Goal: Contribute content: Add original content to the website for others to see

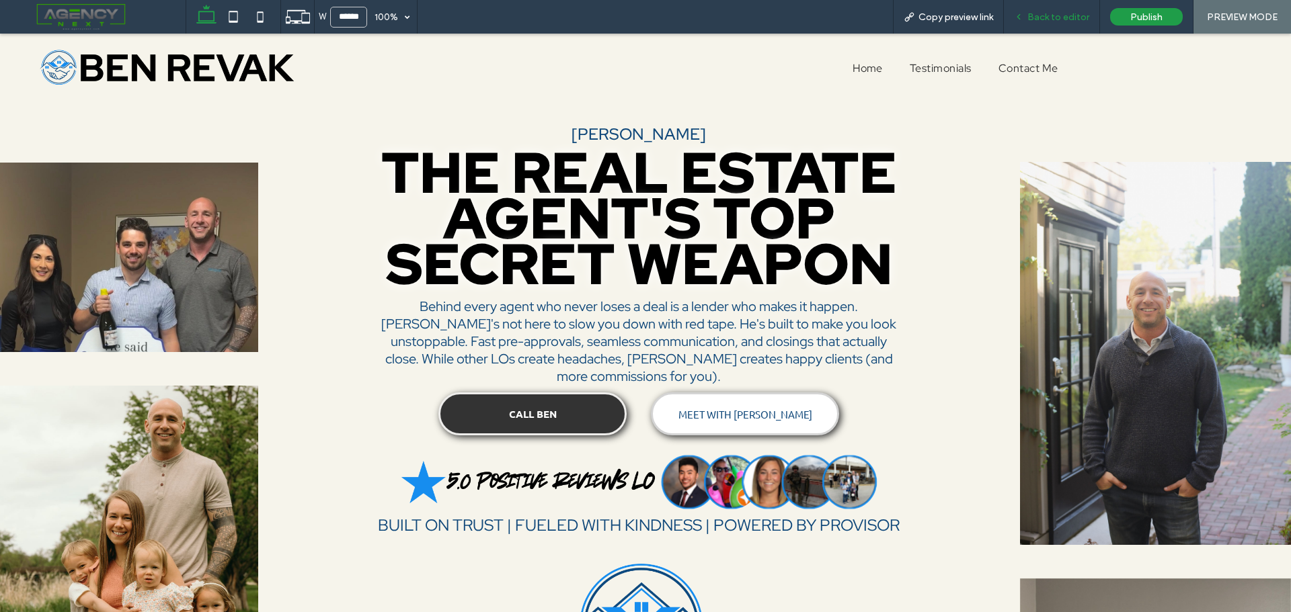
click at [1041, 19] on span "Back to editor" at bounding box center [1058, 16] width 62 height 11
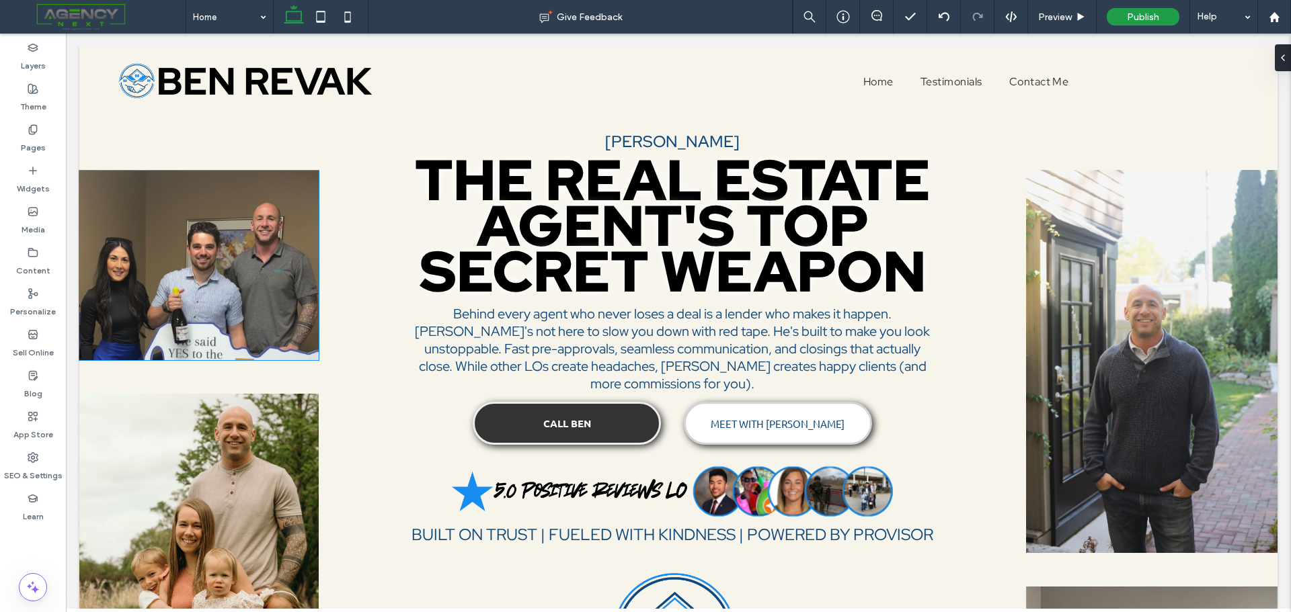
click at [179, 259] on img at bounding box center [198, 266] width 239 height 190
drag, startPoint x: 138, startPoint y: 141, endPoint x: 158, endPoint y: 141, distance: 19.5
click at [140, 141] on button "Manage Image" at bounding box center [136, 139] width 83 height 16
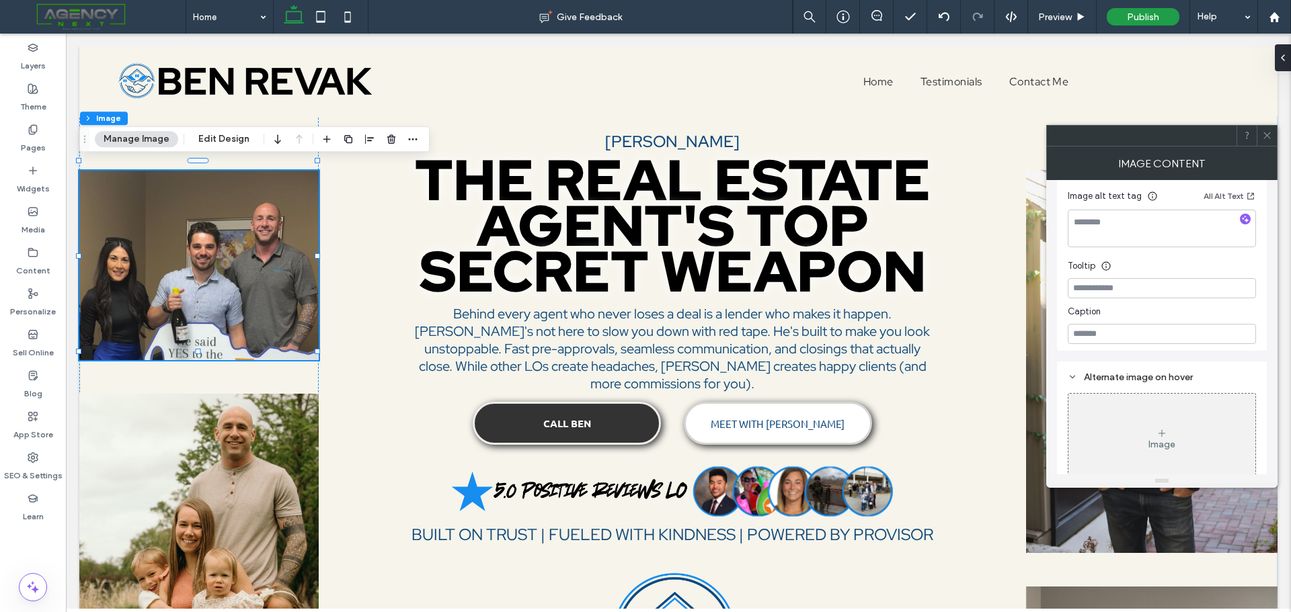
scroll to position [370, 0]
click at [1158, 419] on icon at bounding box center [1161, 415] width 11 height 11
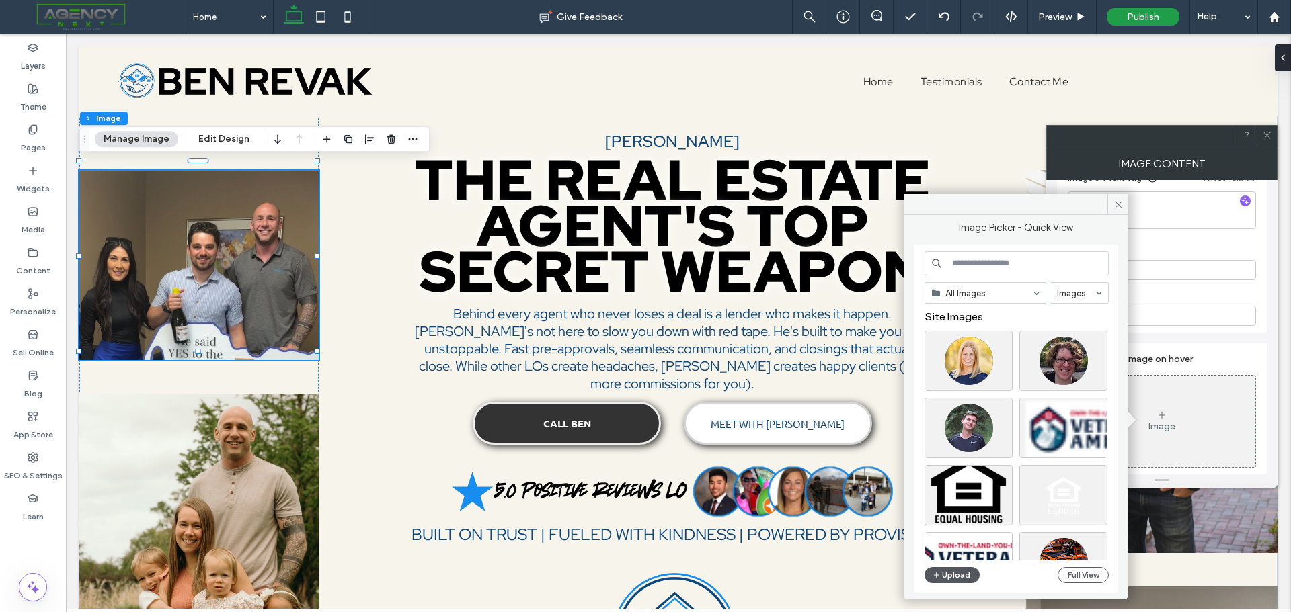
click at [961, 575] on button "Upload" at bounding box center [951, 575] width 55 height 16
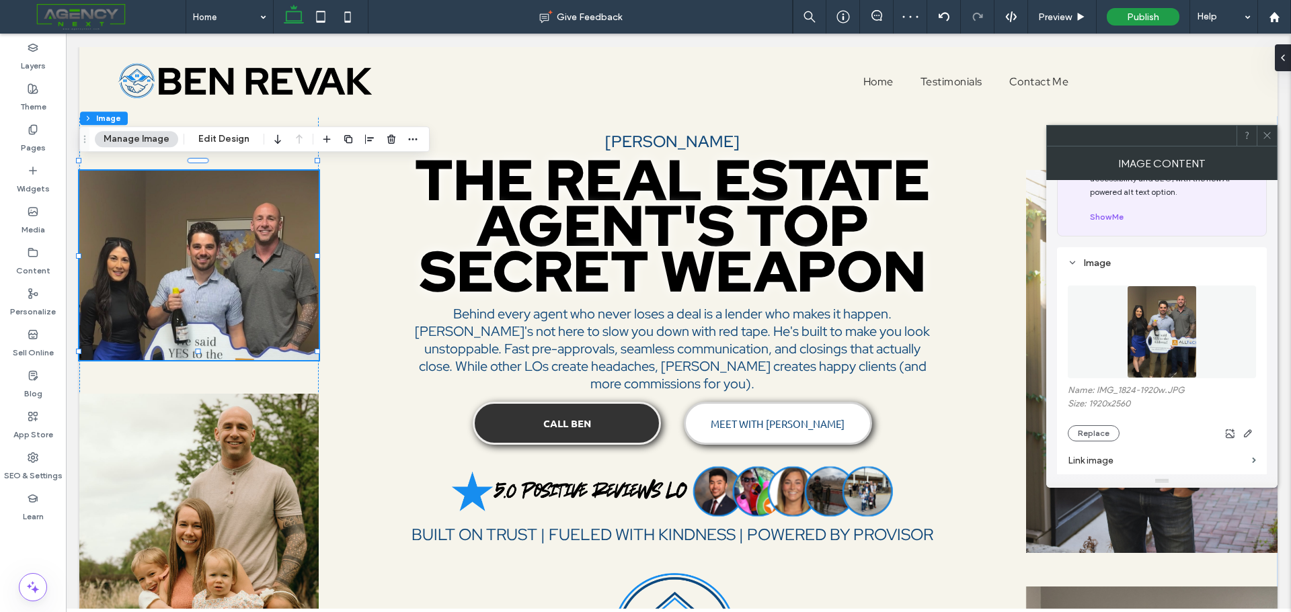
scroll to position [58, 0]
click at [1270, 134] on icon at bounding box center [1267, 135] width 10 height 10
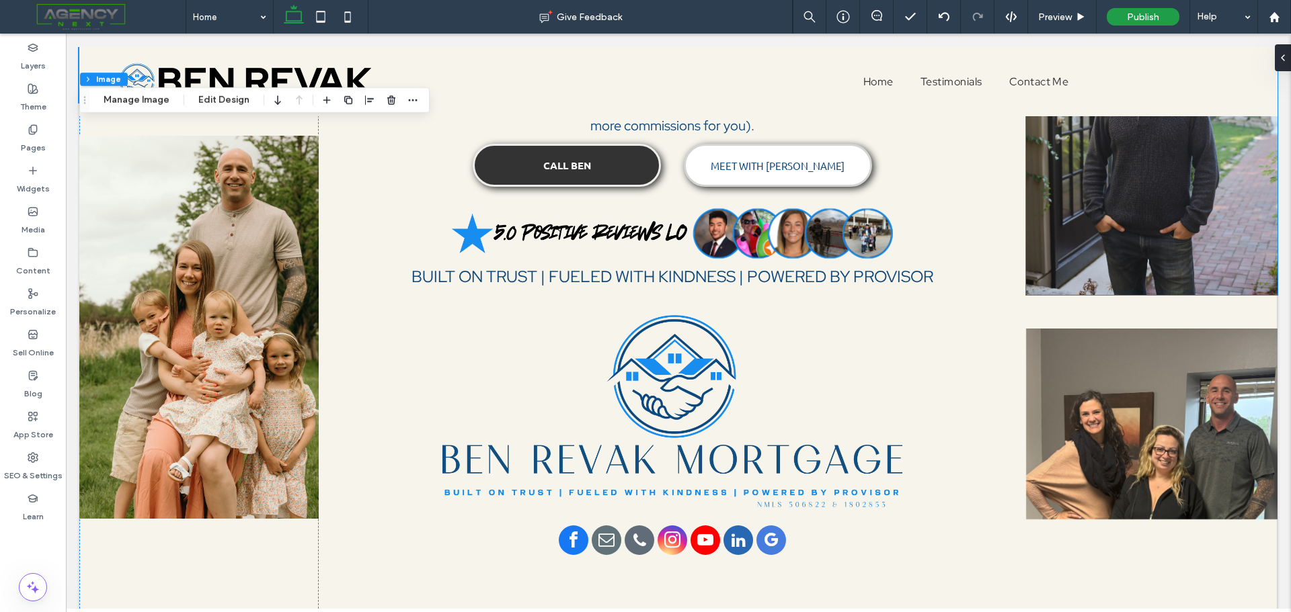
scroll to position [269, 0]
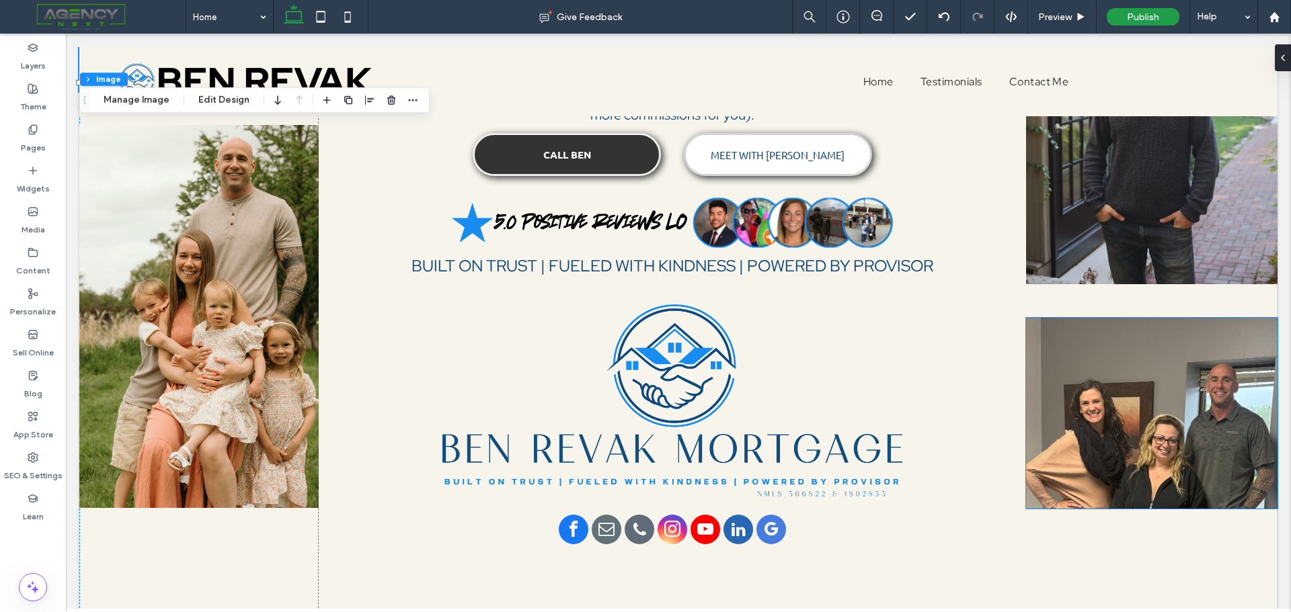
click at [1125, 455] on img at bounding box center [1151, 413] width 251 height 191
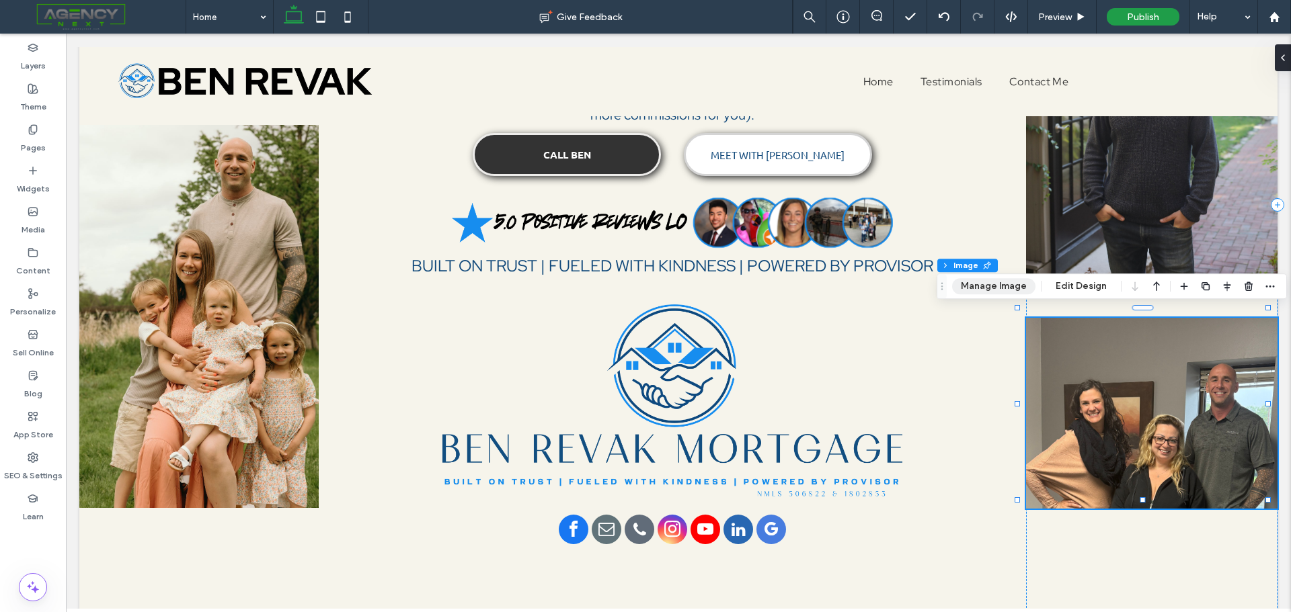
click at [1008, 285] on button "Manage Image" at bounding box center [993, 286] width 83 height 16
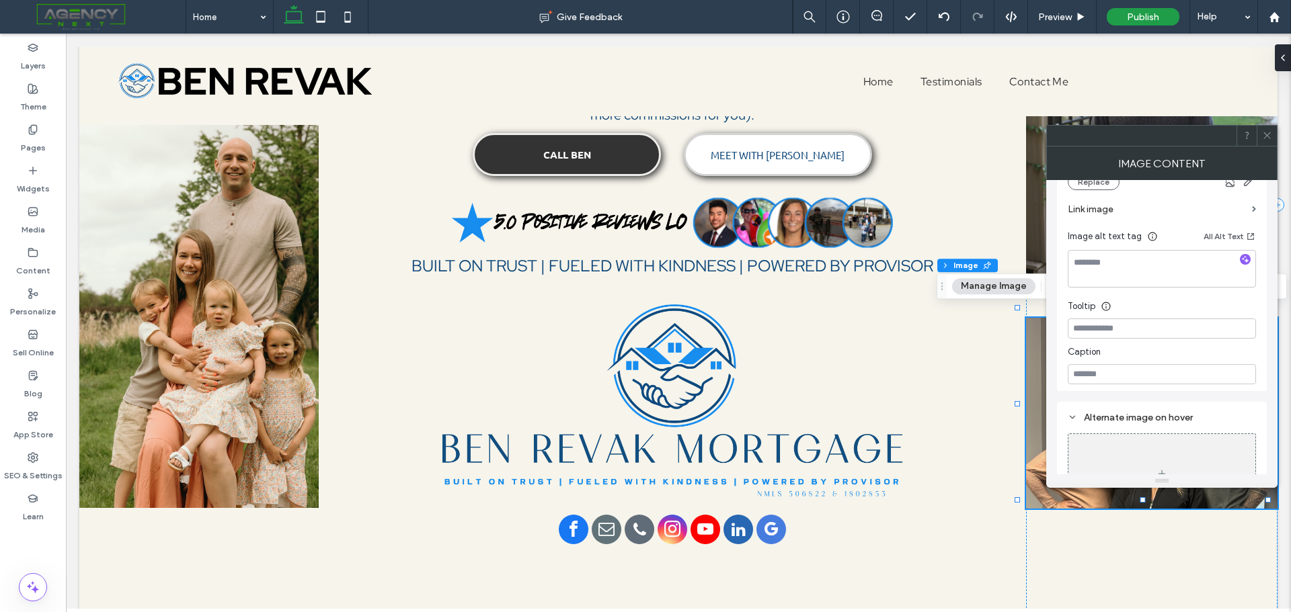
scroll to position [370, 0]
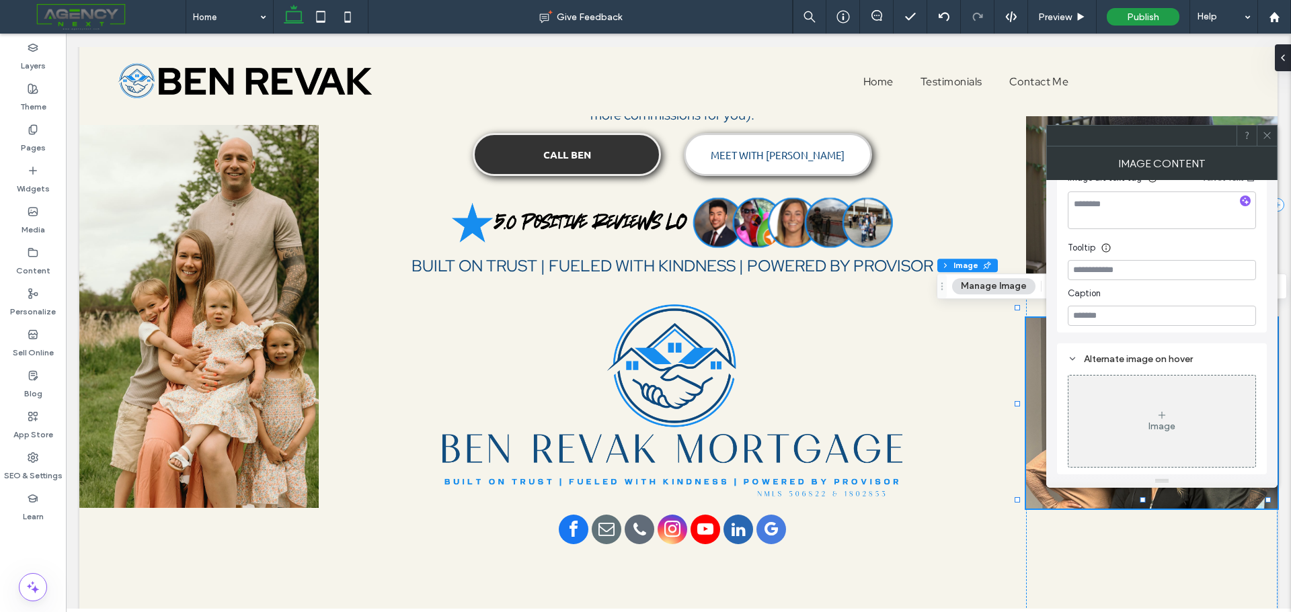
click at [1180, 419] on div "Image" at bounding box center [1161, 421] width 187 height 89
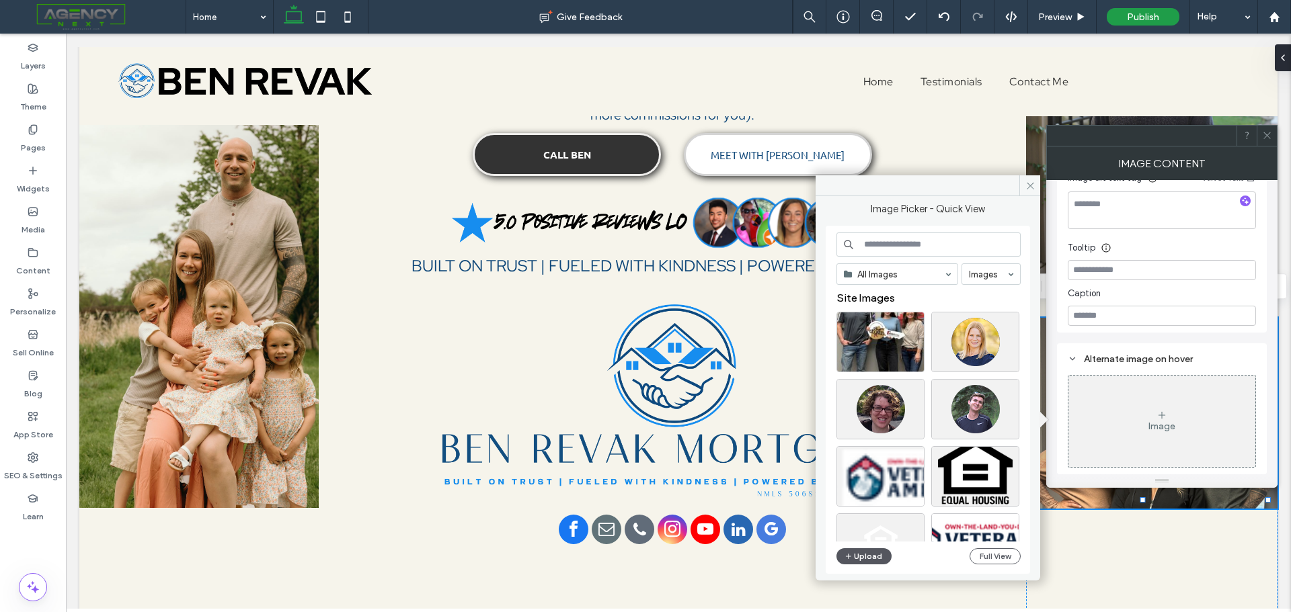
click at [860, 555] on button "Upload" at bounding box center [863, 557] width 55 height 16
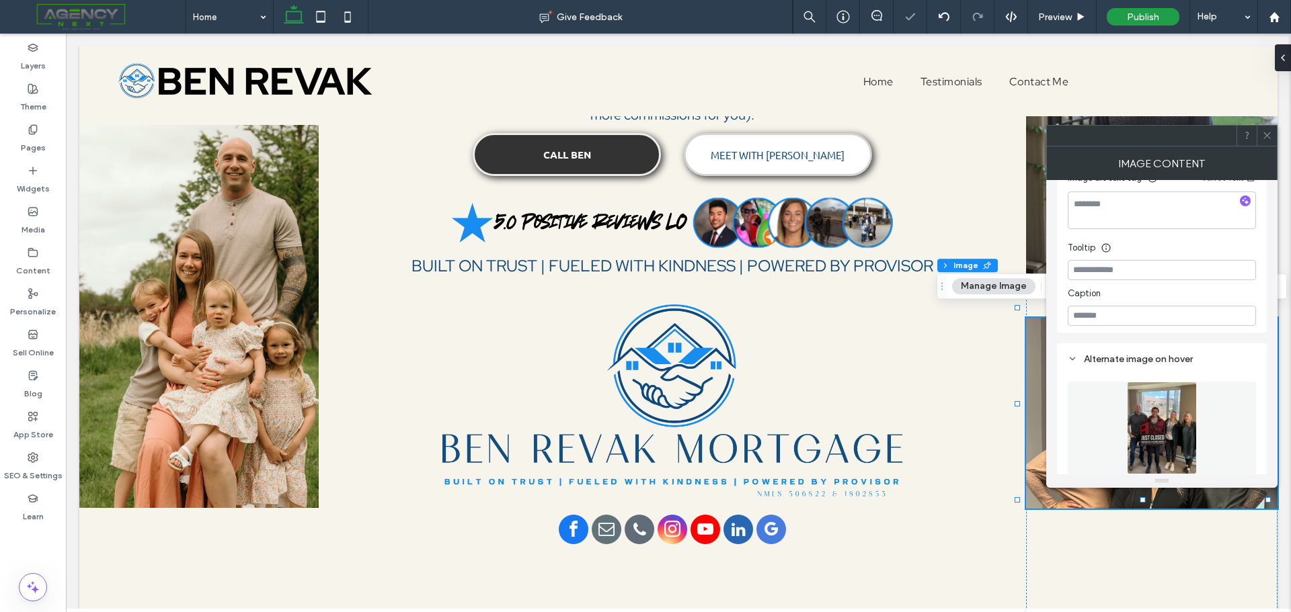
click at [1267, 138] on icon at bounding box center [1267, 135] width 10 height 10
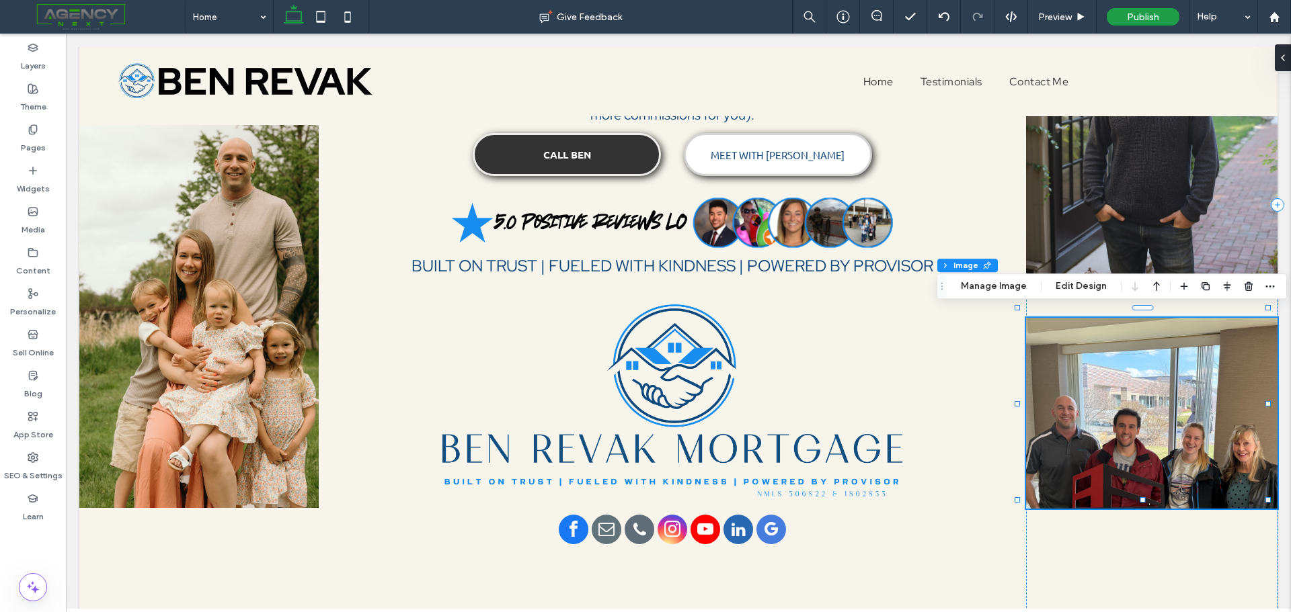
click at [1126, 425] on img at bounding box center [1151, 413] width 251 height 191
drag, startPoint x: 1132, startPoint y: 391, endPoint x: 1141, endPoint y: 385, distance: 10.6
click at [1132, 391] on img at bounding box center [1151, 413] width 251 height 191
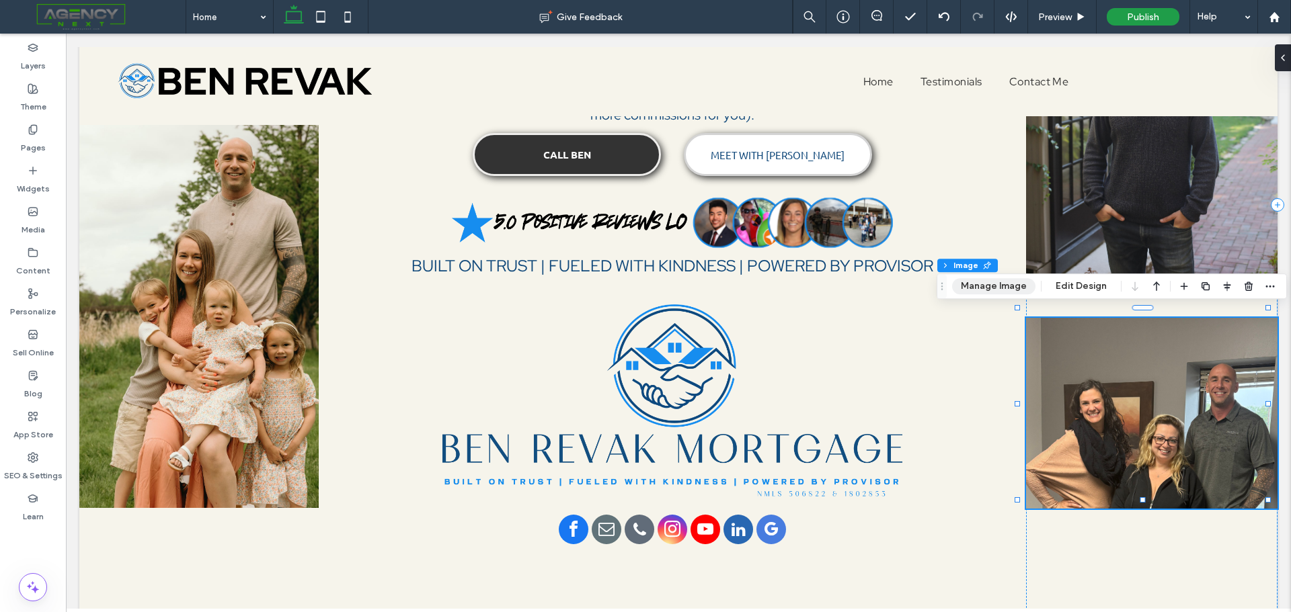
click at [996, 288] on button "Manage Image" at bounding box center [993, 286] width 83 height 16
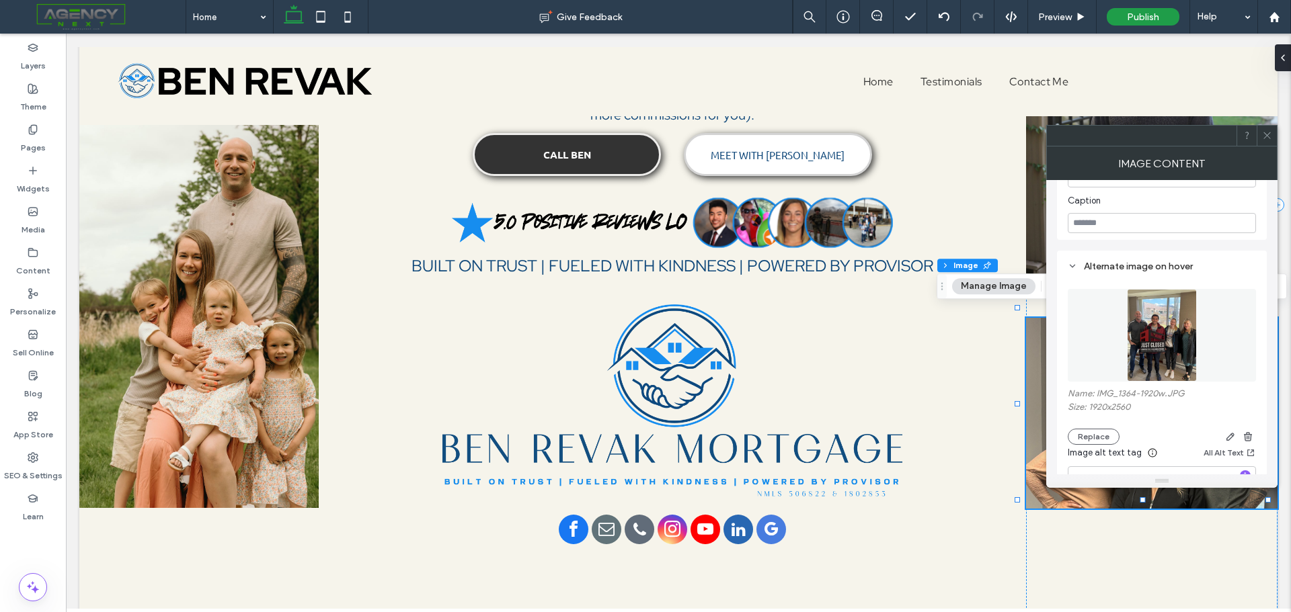
scroll to position [505, 0]
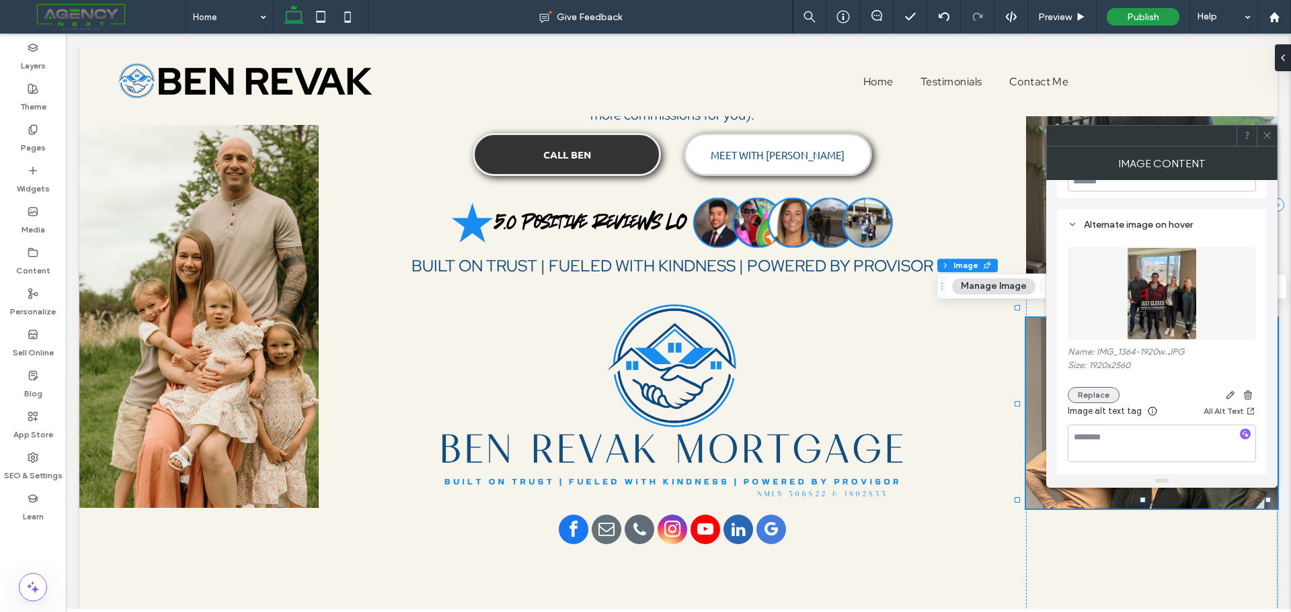
click at [1088, 401] on button "Replace" at bounding box center [1094, 395] width 52 height 16
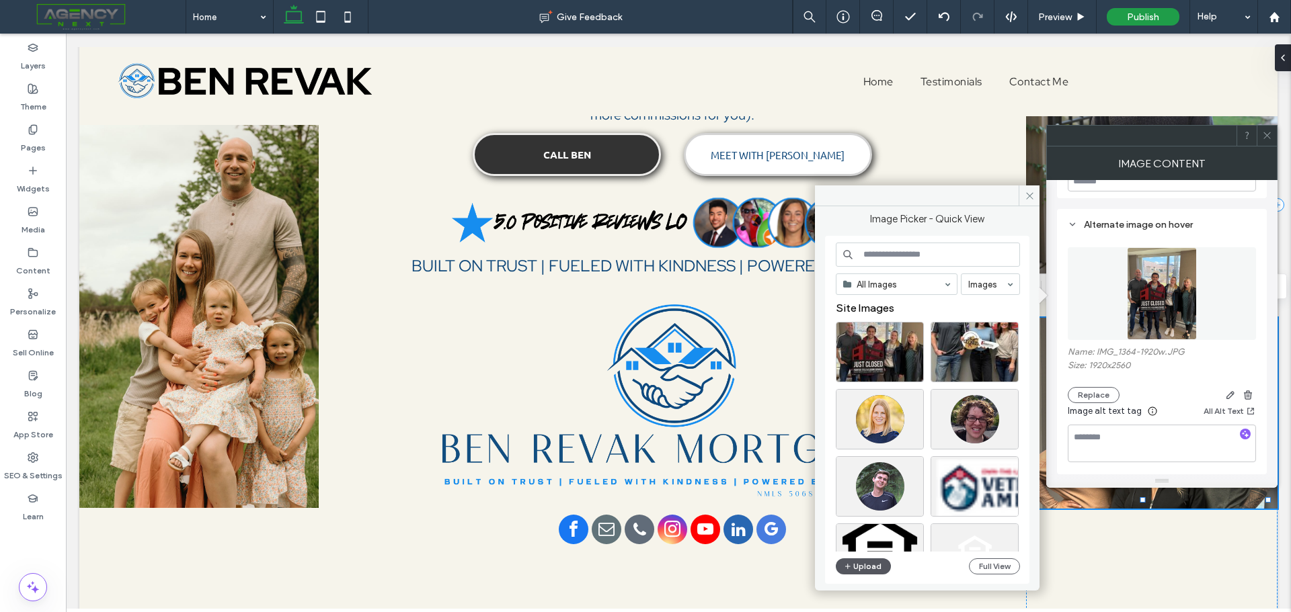
click at [871, 567] on button "Upload" at bounding box center [863, 567] width 55 height 16
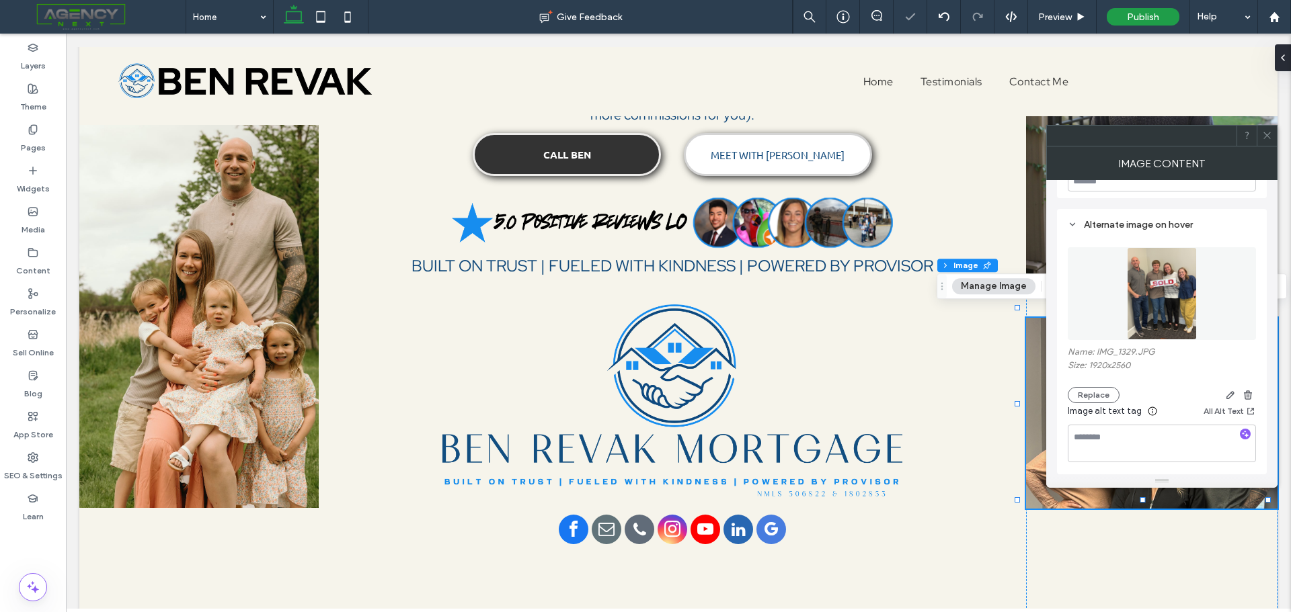
click at [1269, 136] on icon at bounding box center [1267, 135] width 10 height 10
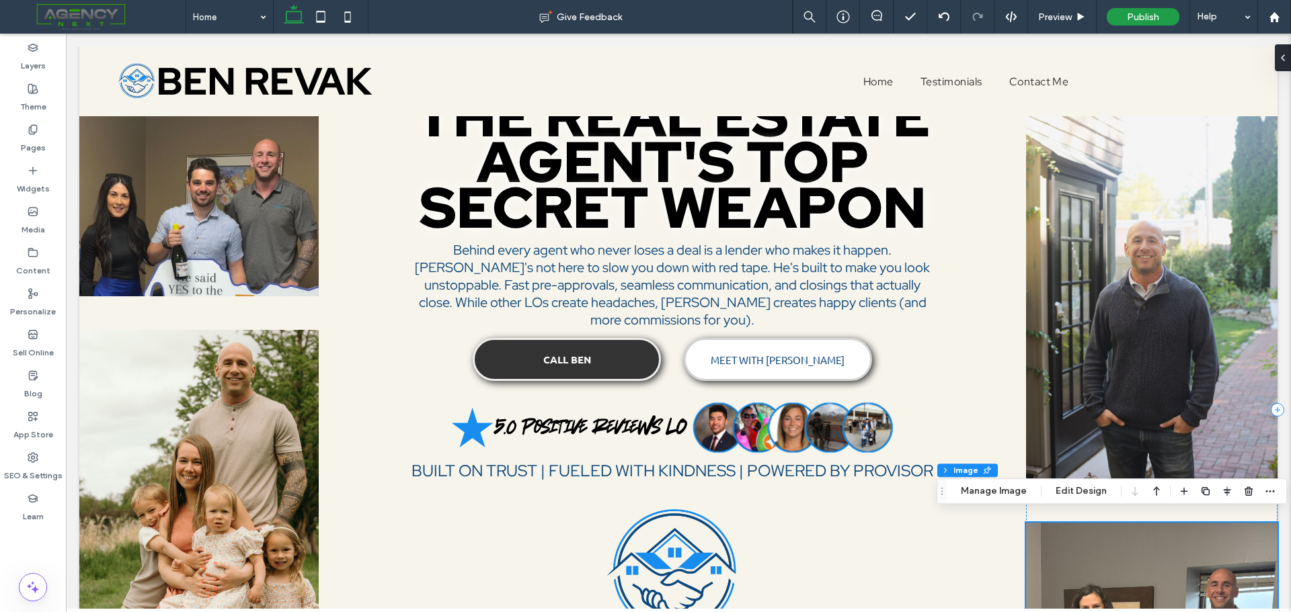
scroll to position [89, 0]
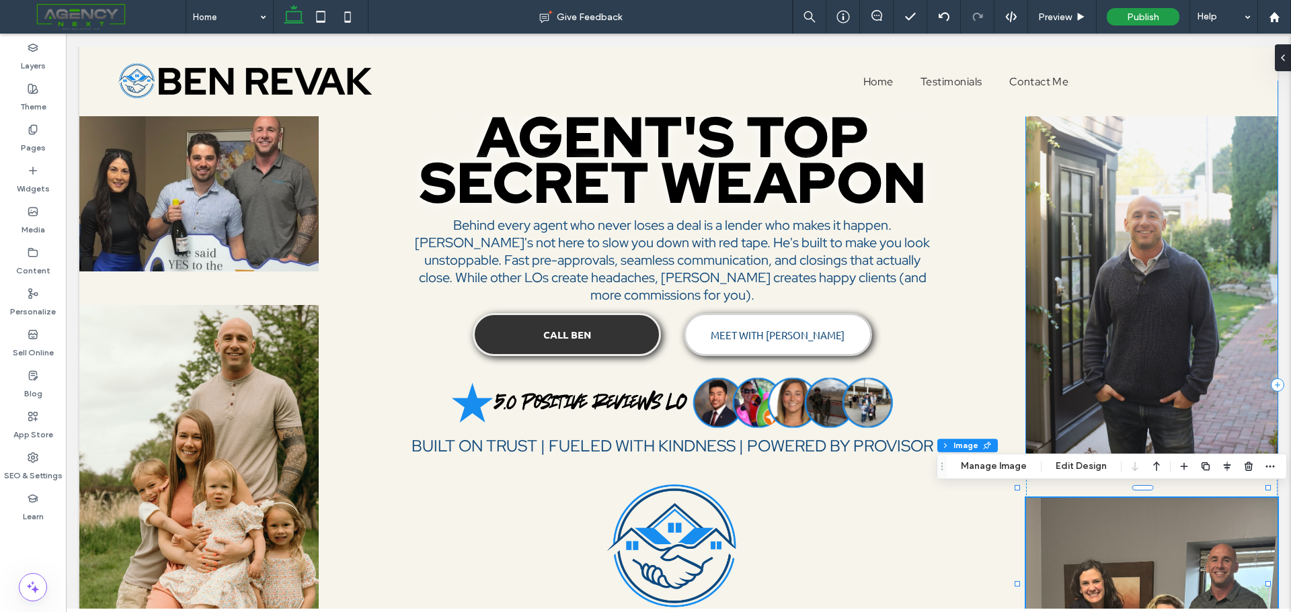
click at [1163, 310] on img at bounding box center [1151, 272] width 251 height 383
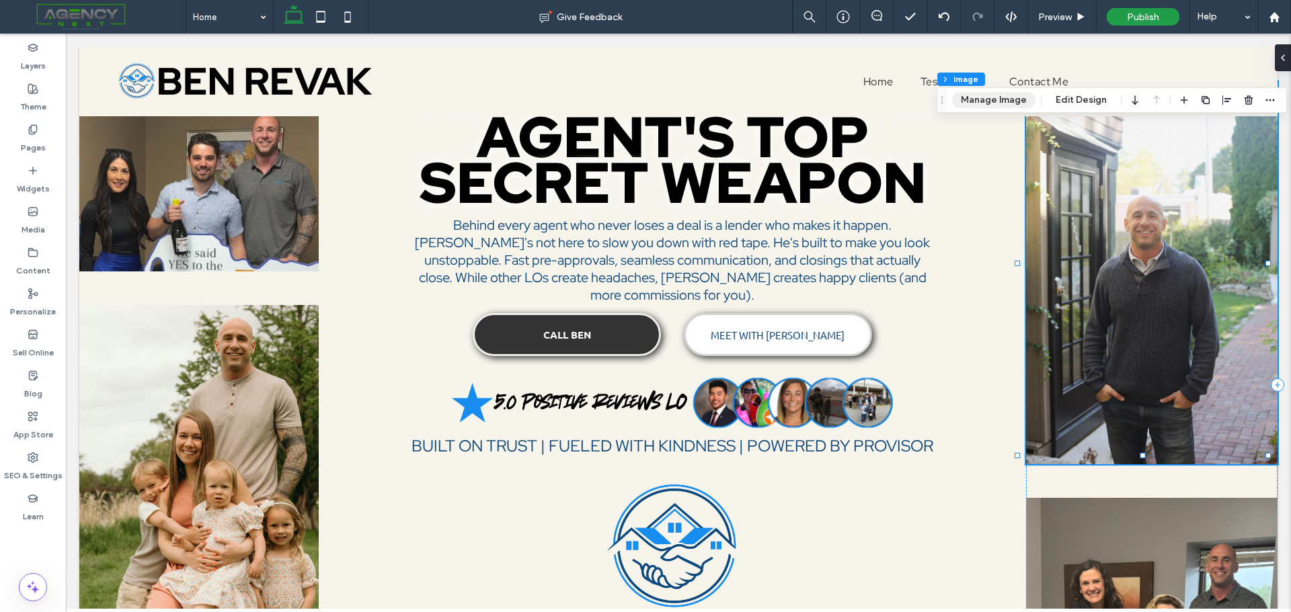
click at [1013, 104] on button "Manage Image" at bounding box center [993, 100] width 83 height 16
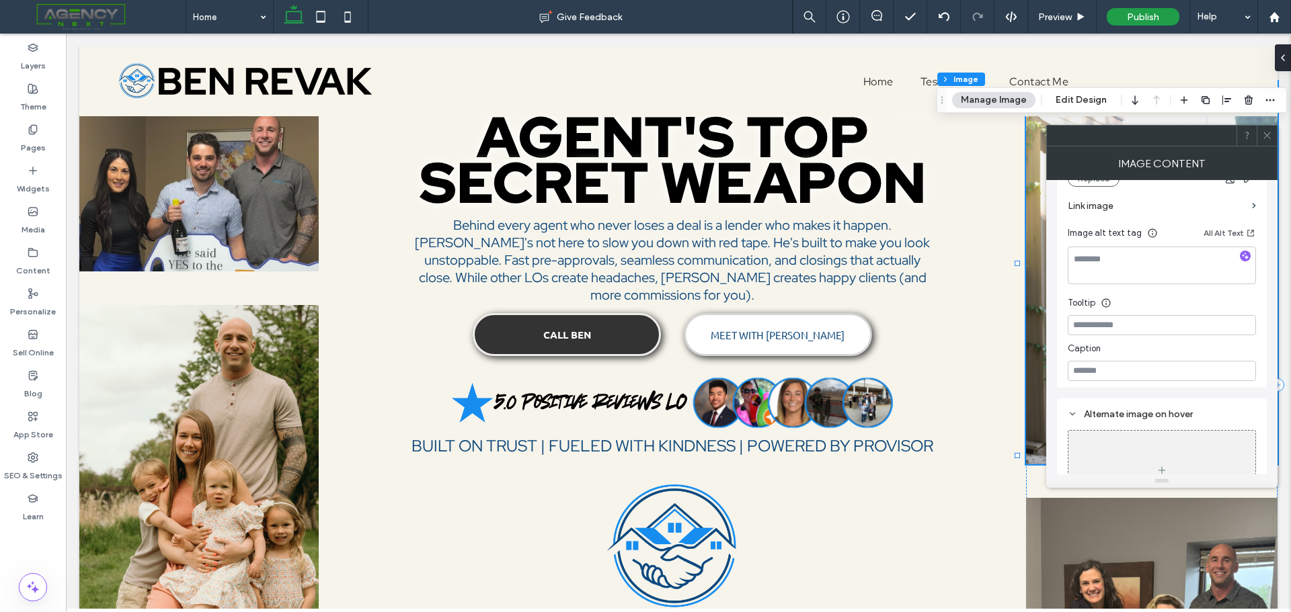
scroll to position [380, 0]
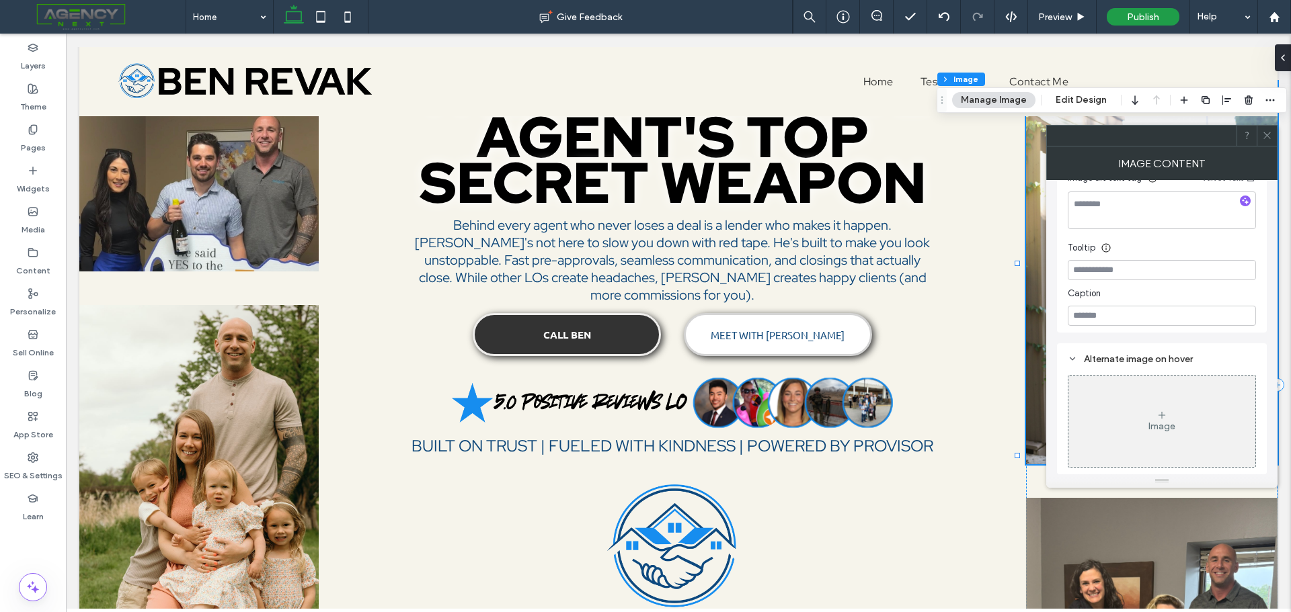
click at [1174, 407] on div "Image" at bounding box center [1161, 421] width 187 height 89
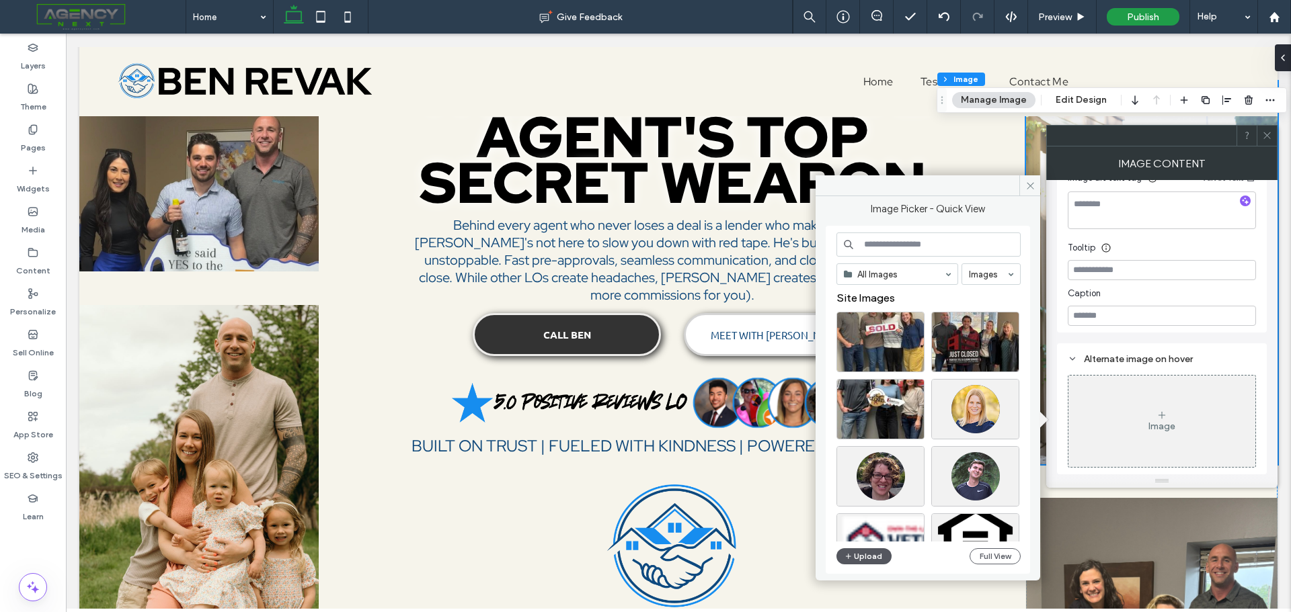
click at [873, 560] on button "Upload" at bounding box center [863, 557] width 55 height 16
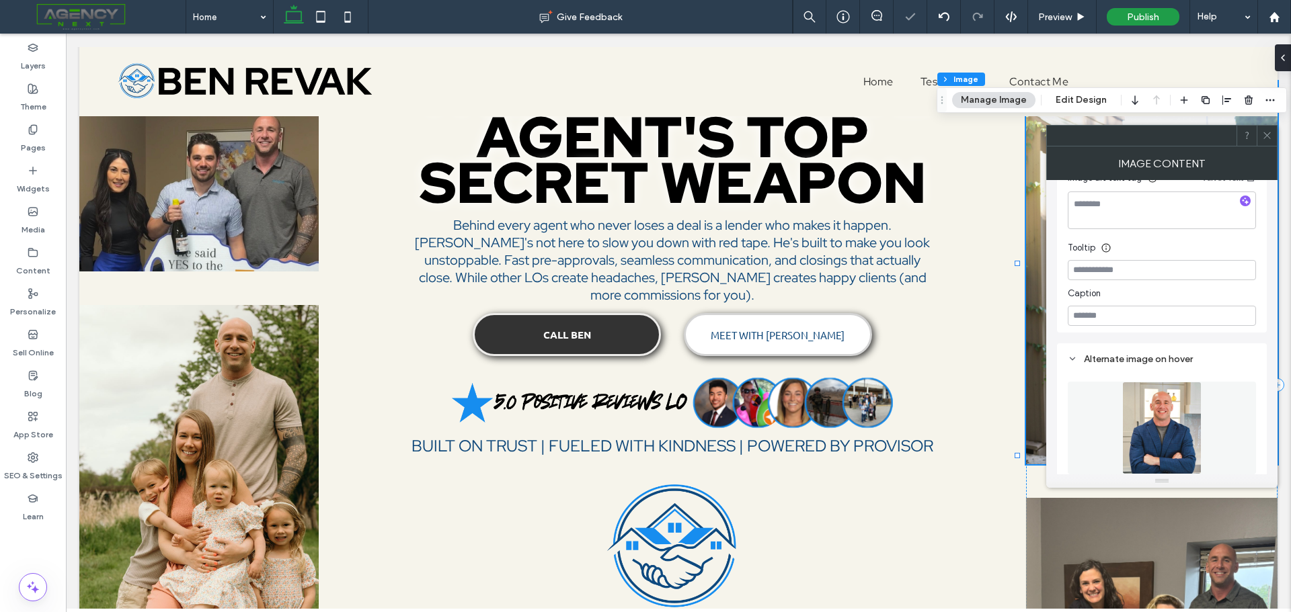
click at [1266, 133] on icon at bounding box center [1267, 135] width 10 height 10
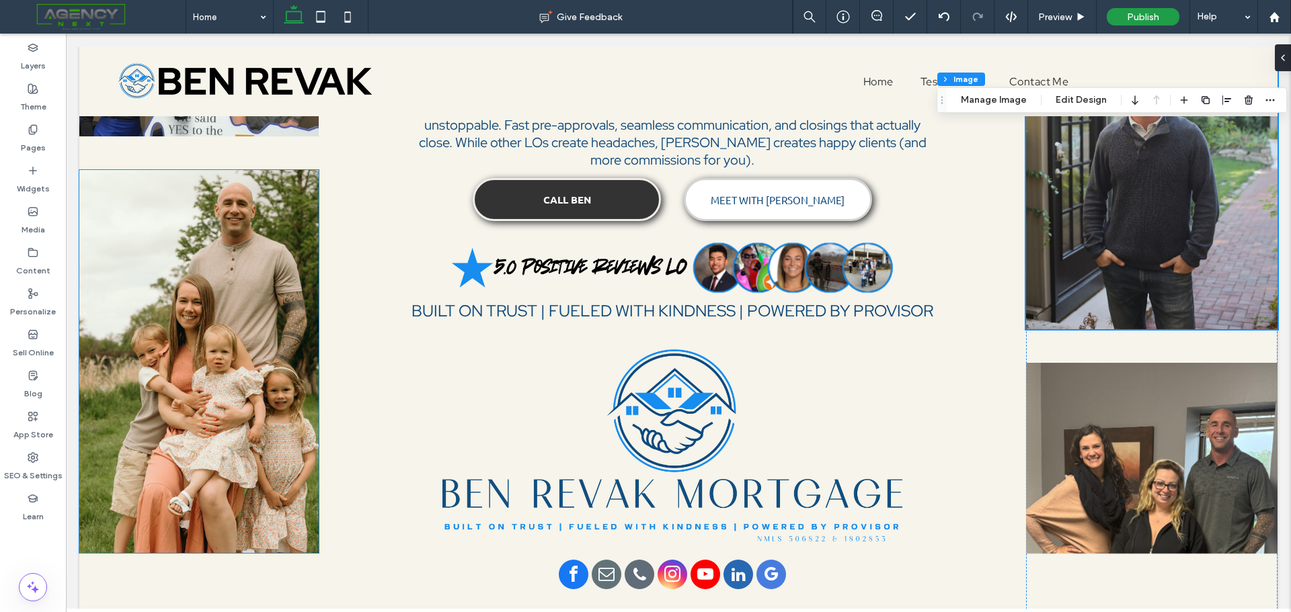
scroll to position [223, 0]
click at [257, 309] on img at bounding box center [198, 362] width 239 height 383
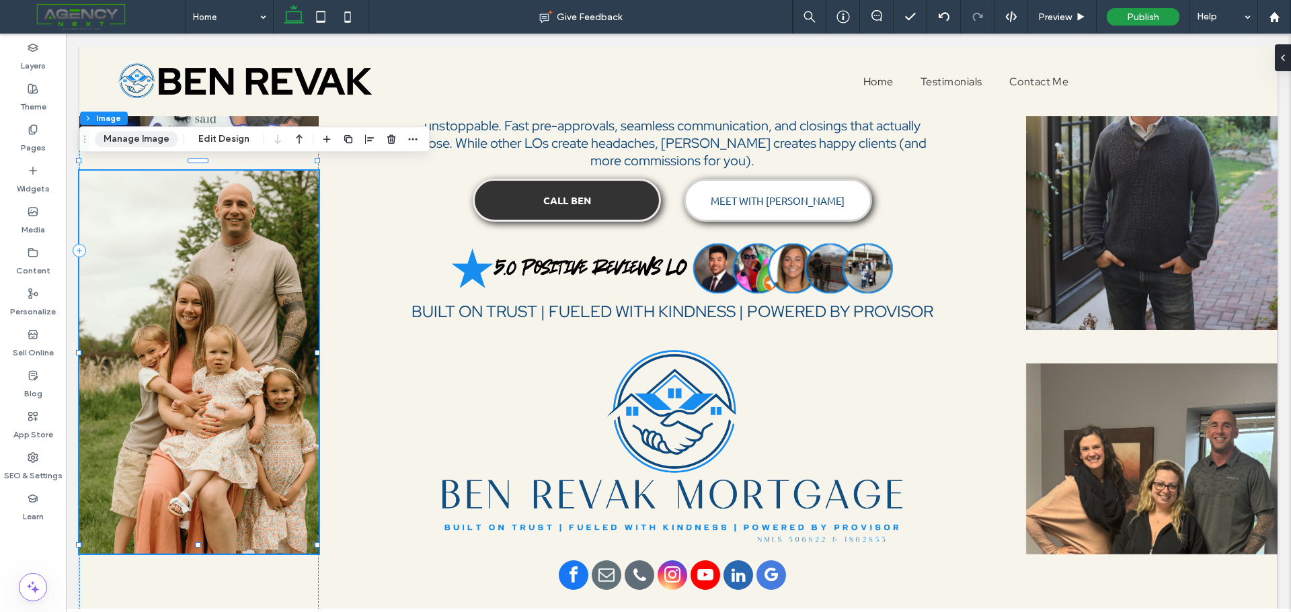
click at [139, 143] on button "Manage Image" at bounding box center [136, 139] width 83 height 16
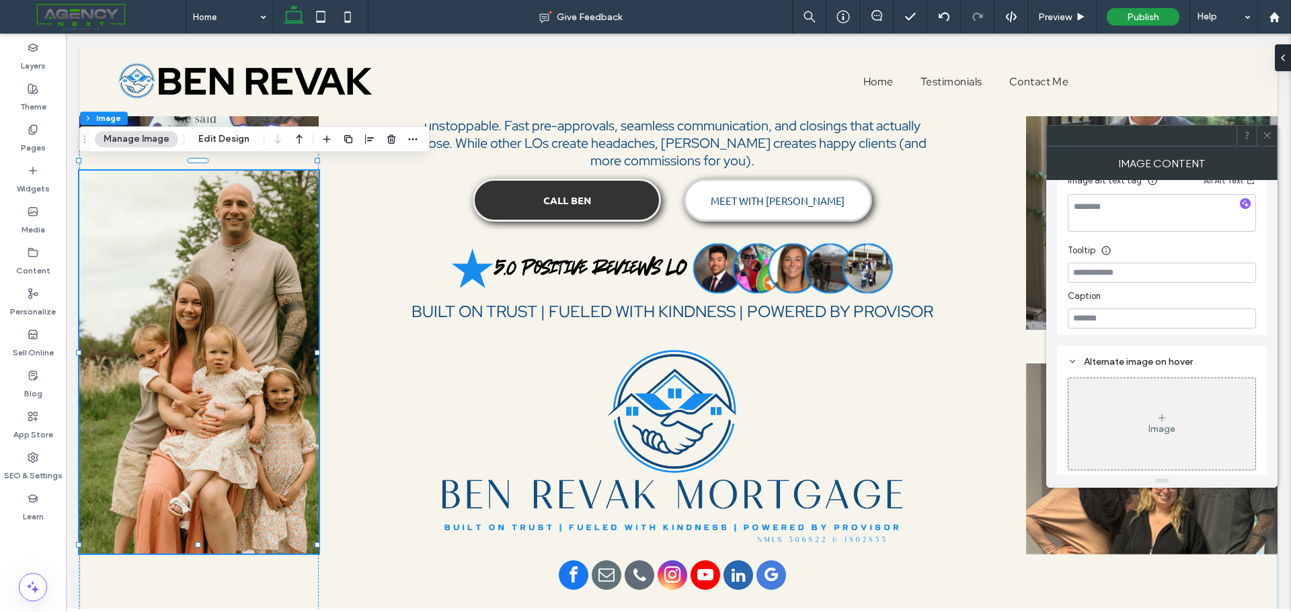
scroll to position [370, 0]
click at [1144, 426] on div "Image" at bounding box center [1161, 421] width 187 height 89
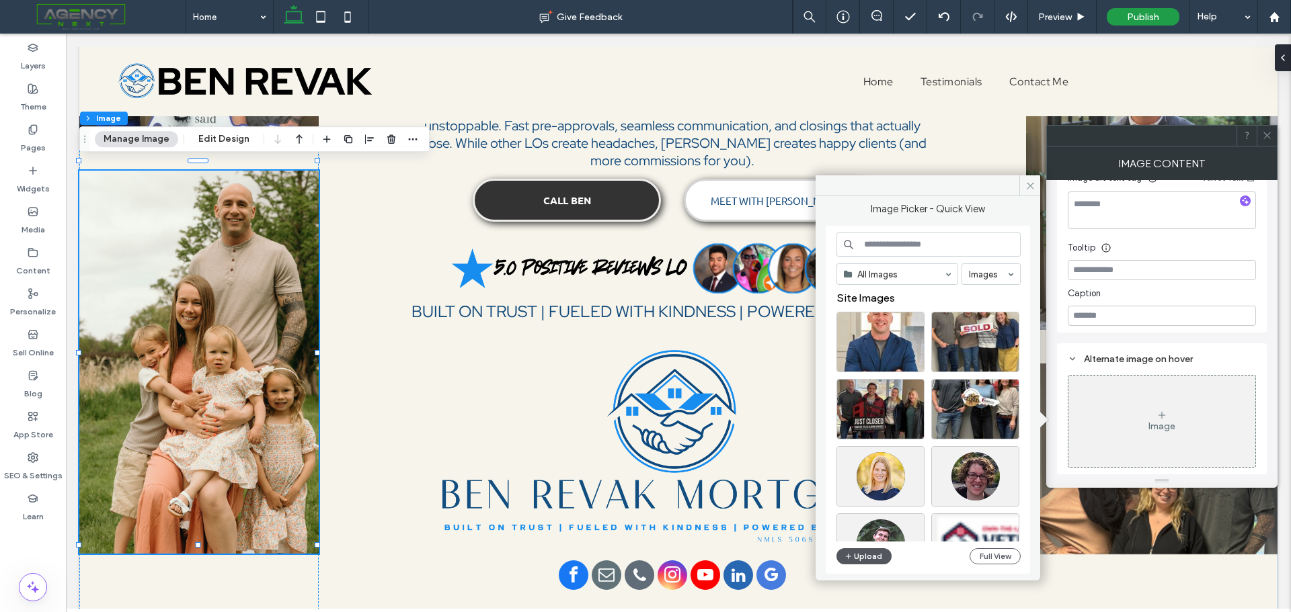
click at [871, 557] on button "Upload" at bounding box center [863, 557] width 55 height 16
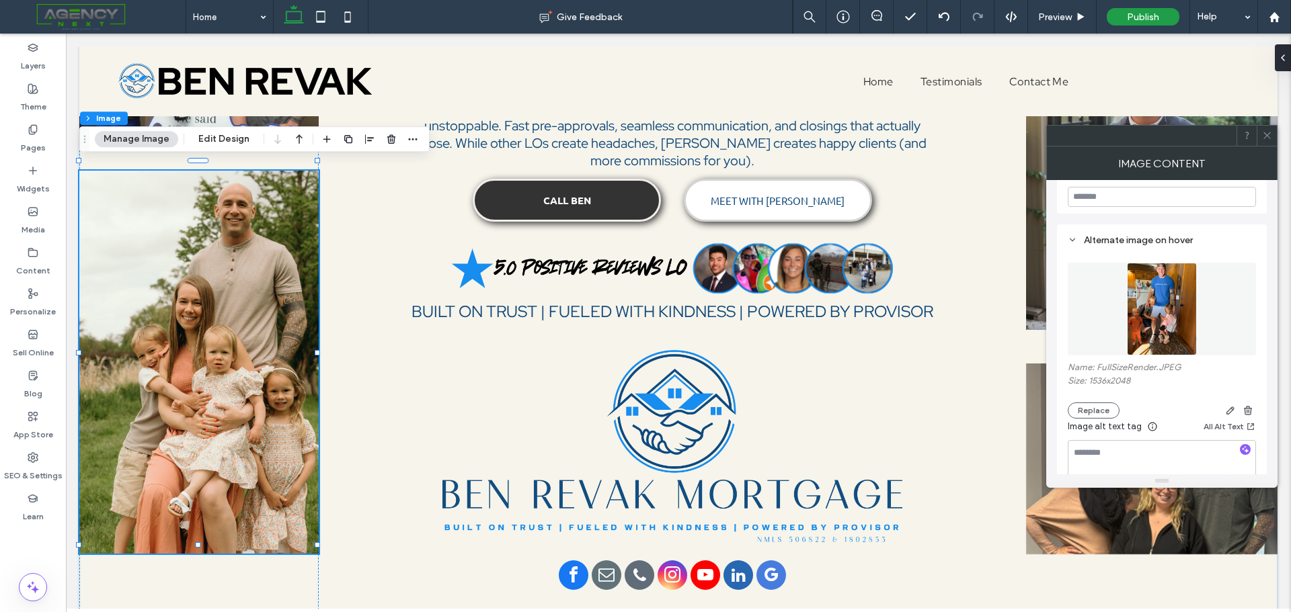
scroll to position [505, 0]
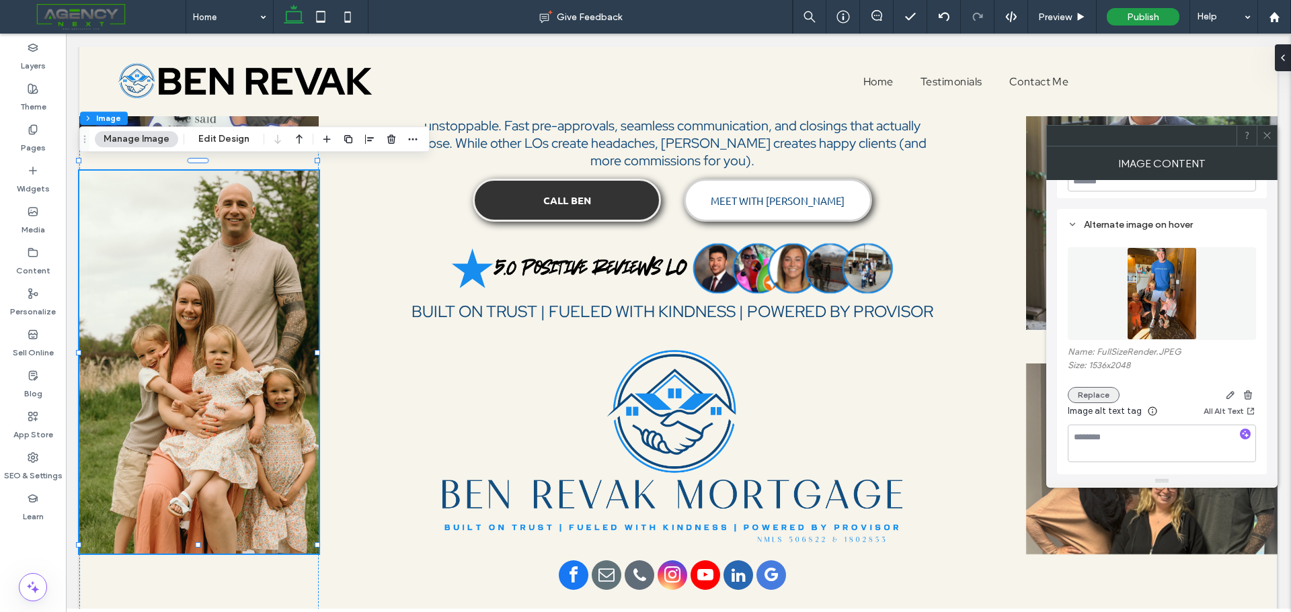
click at [1094, 402] on button "Replace" at bounding box center [1094, 395] width 52 height 16
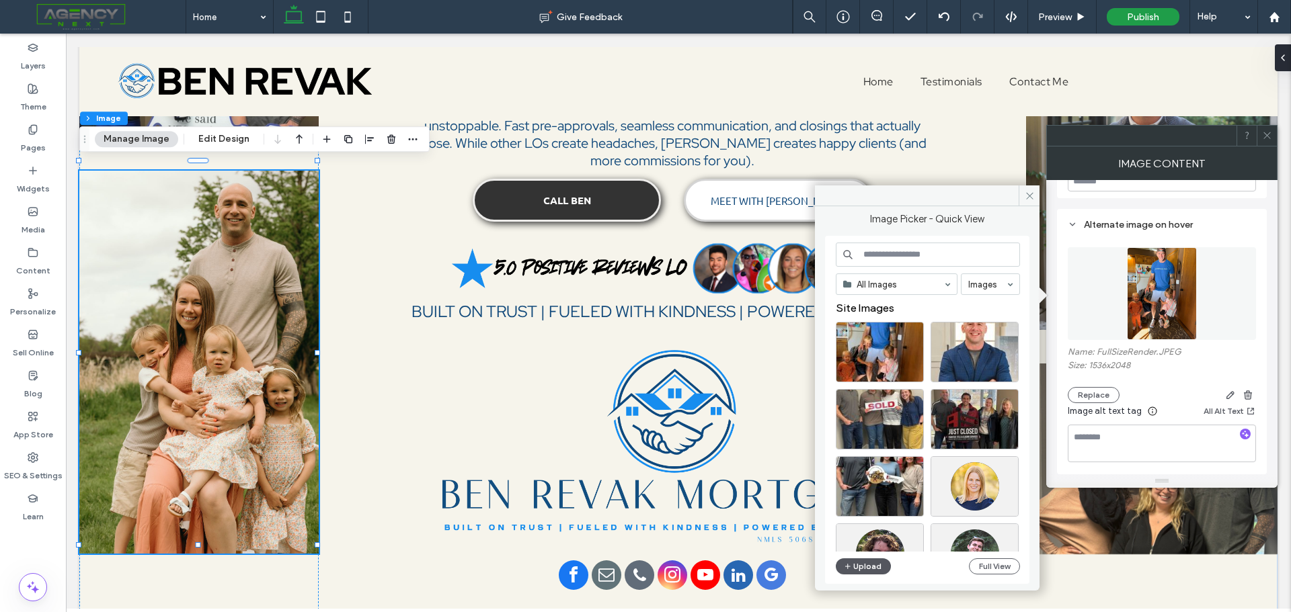
click at [871, 567] on button "Upload" at bounding box center [863, 567] width 55 height 16
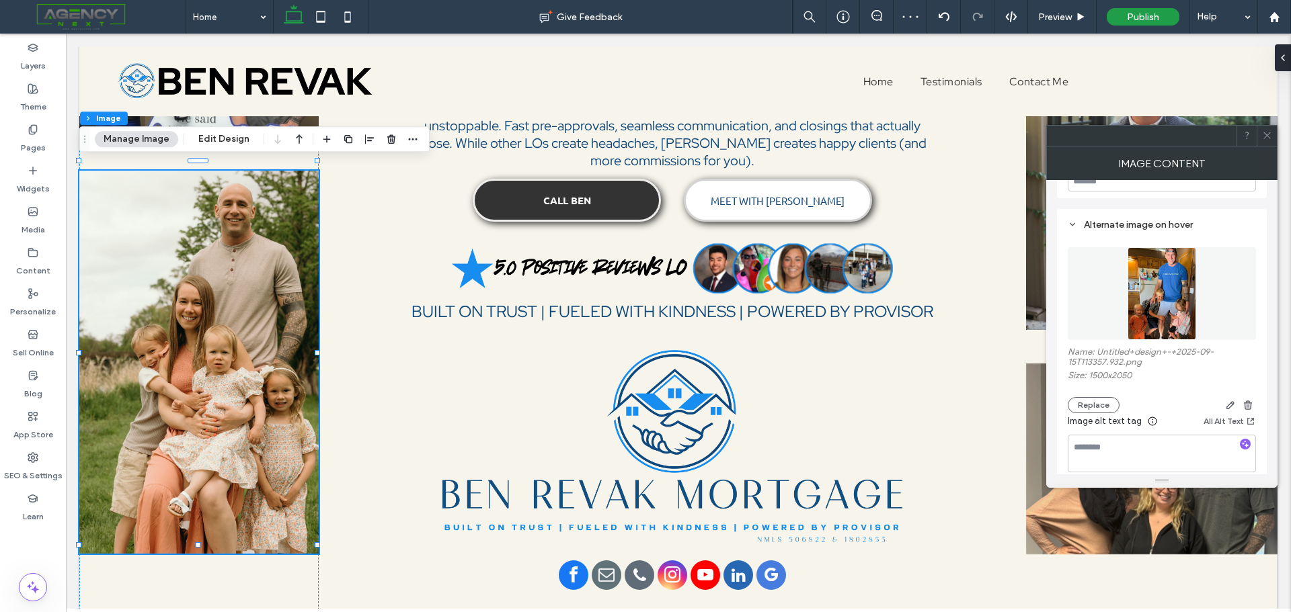
click at [1264, 133] on use at bounding box center [1266, 135] width 7 height 7
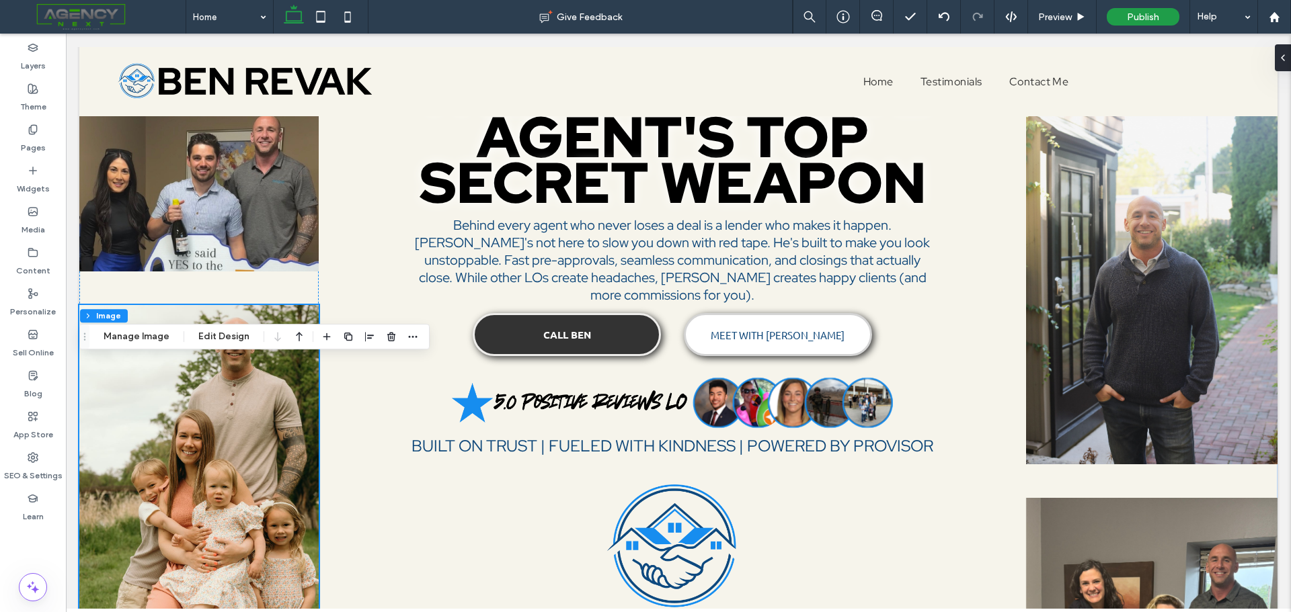
scroll to position [0, 0]
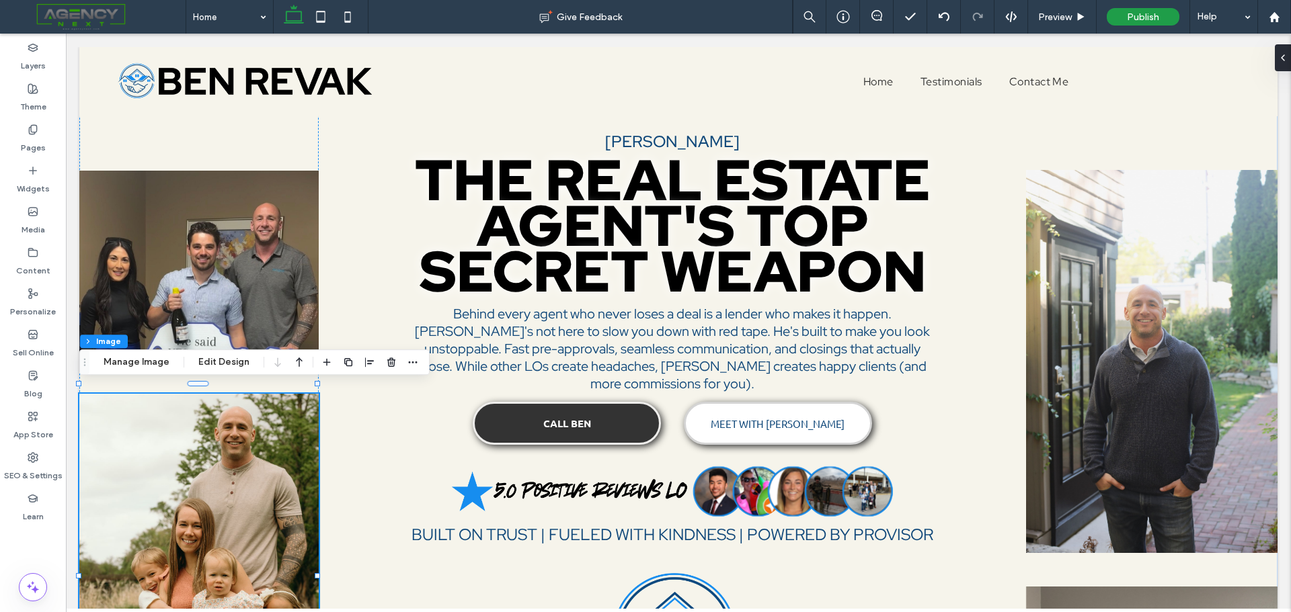
drag, startPoint x: 1285, startPoint y: 145, endPoint x: 1346, endPoint y: 98, distance: 76.2
click at [1048, 4] on div "Preview" at bounding box center [1062, 17] width 69 height 34
click at [1055, 17] on span "Preview" at bounding box center [1055, 16] width 34 height 11
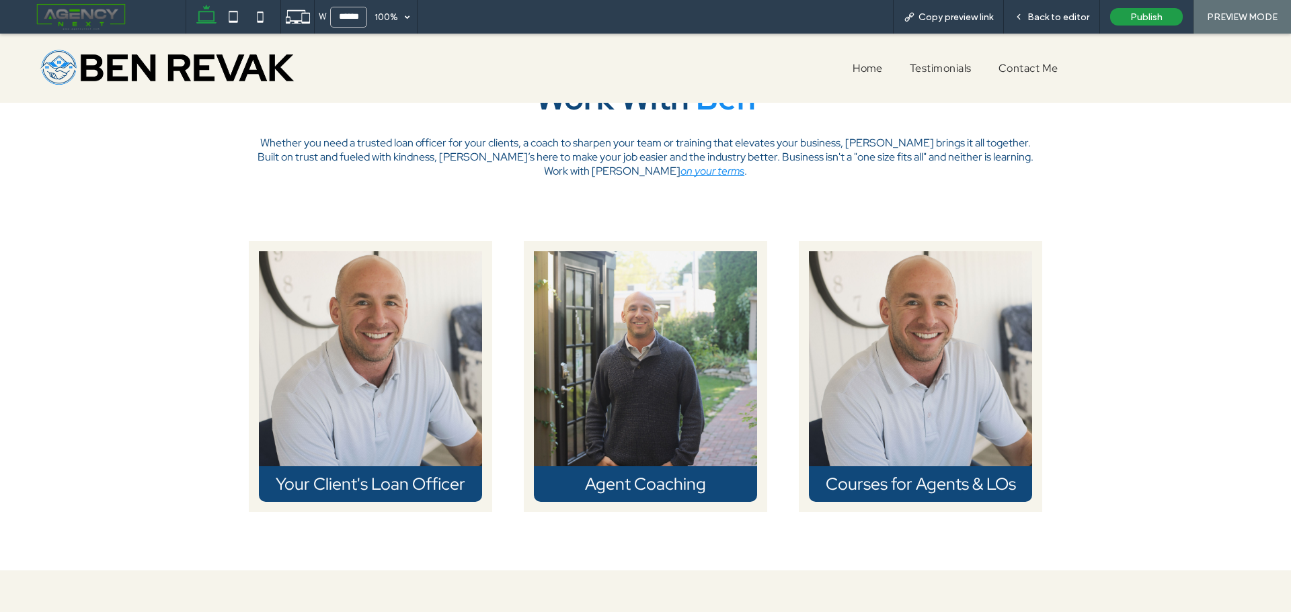
scroll to position [2897, 0]
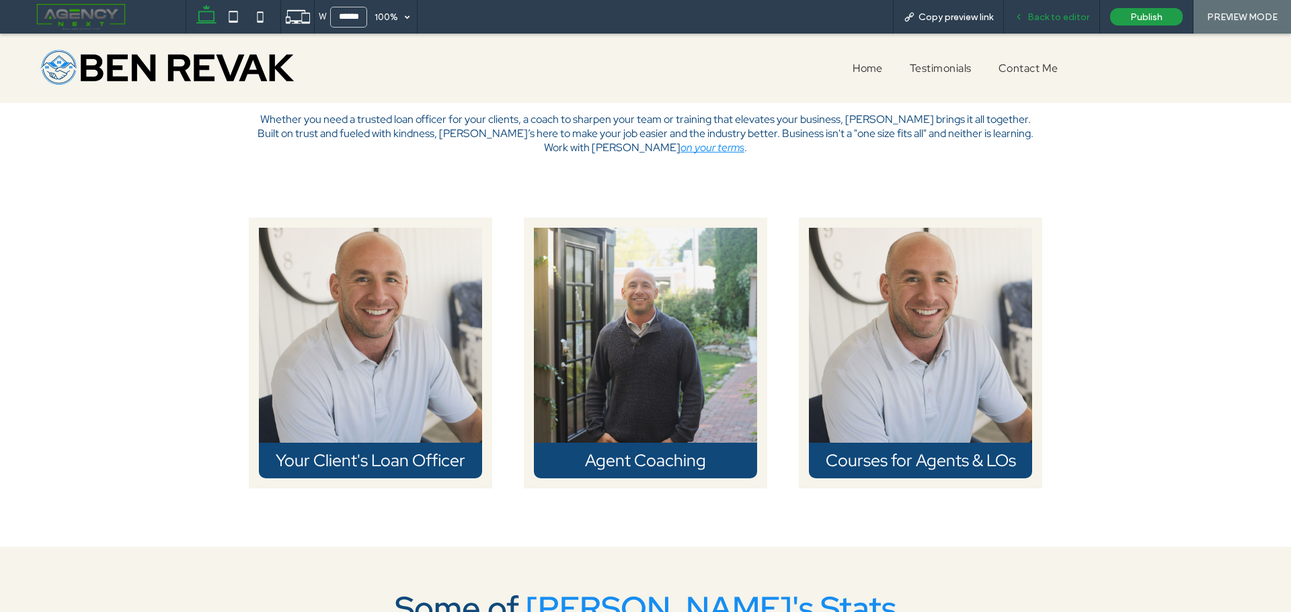
click at [1045, 17] on span "Back to editor" at bounding box center [1058, 16] width 62 height 11
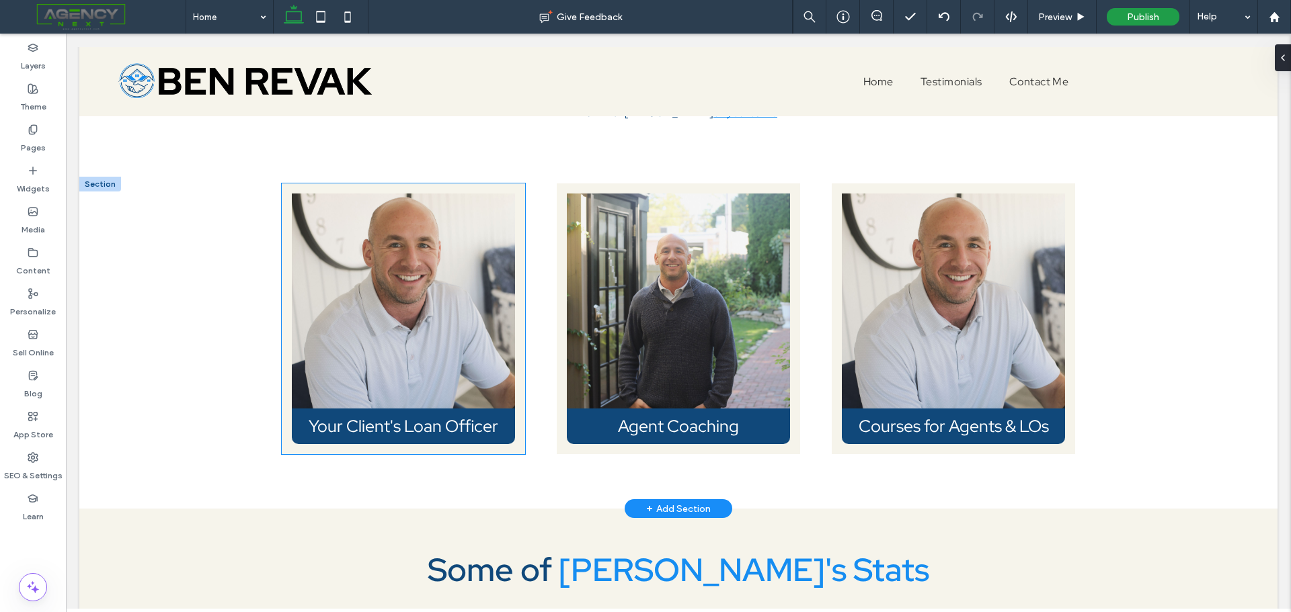
scroll to position [2799, 0]
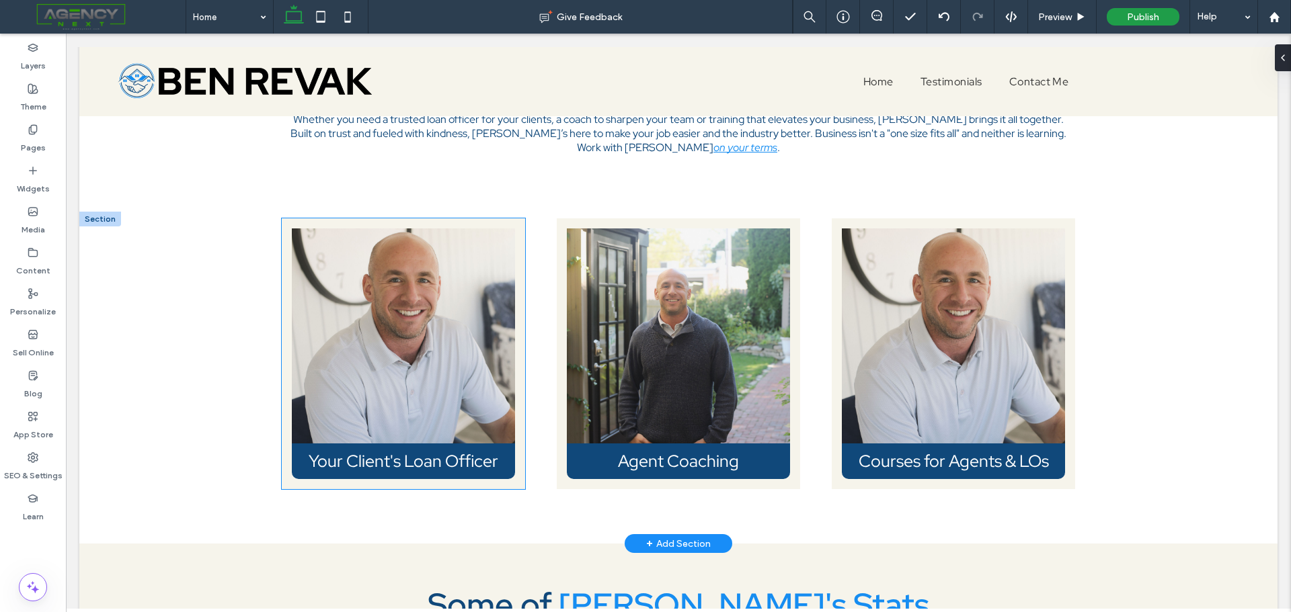
click at [432, 289] on img at bounding box center [403, 336] width 223 height 215
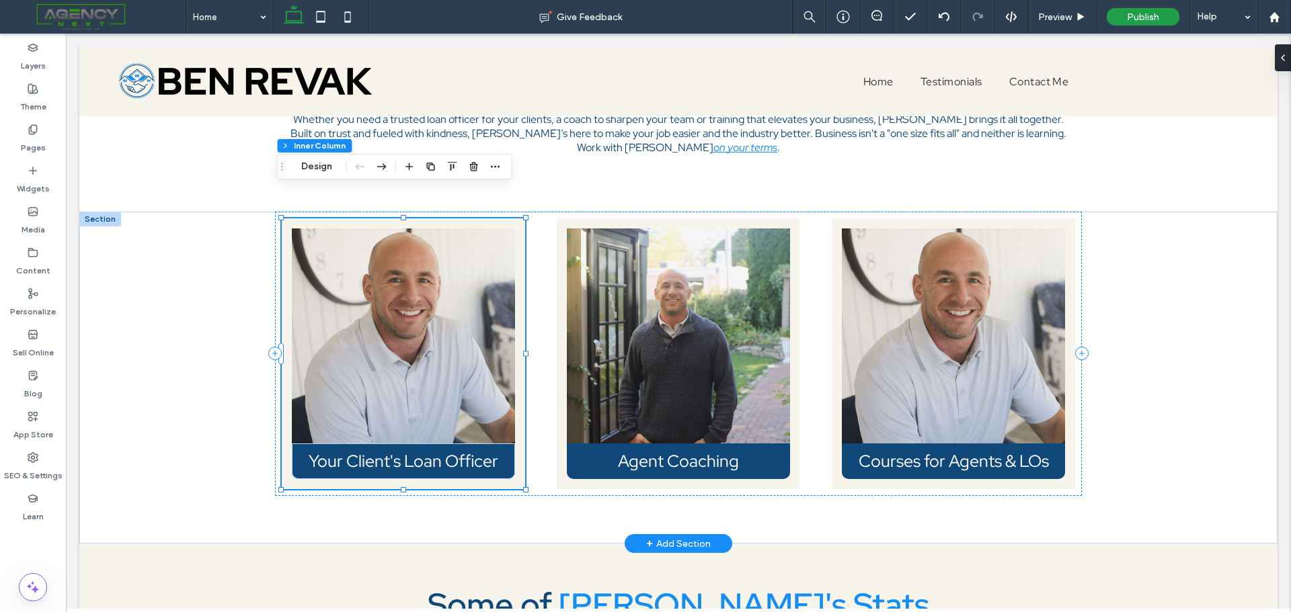
click at [432, 289] on img at bounding box center [403, 336] width 223 height 215
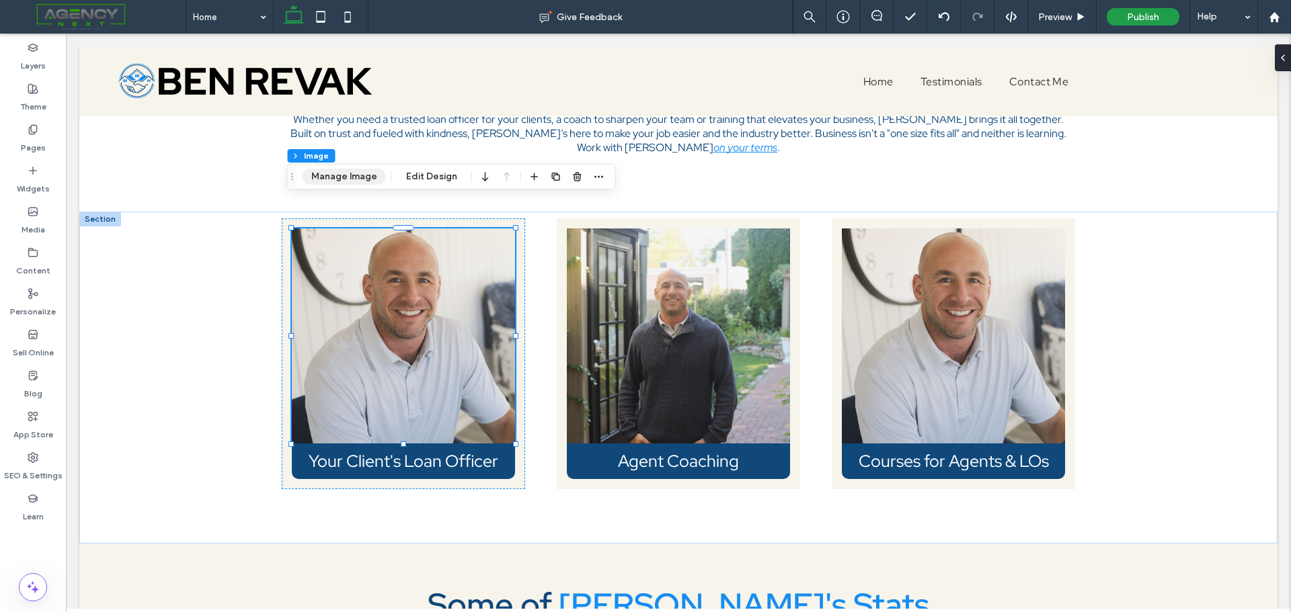
click at [376, 184] on button "Manage Image" at bounding box center [344, 177] width 83 height 16
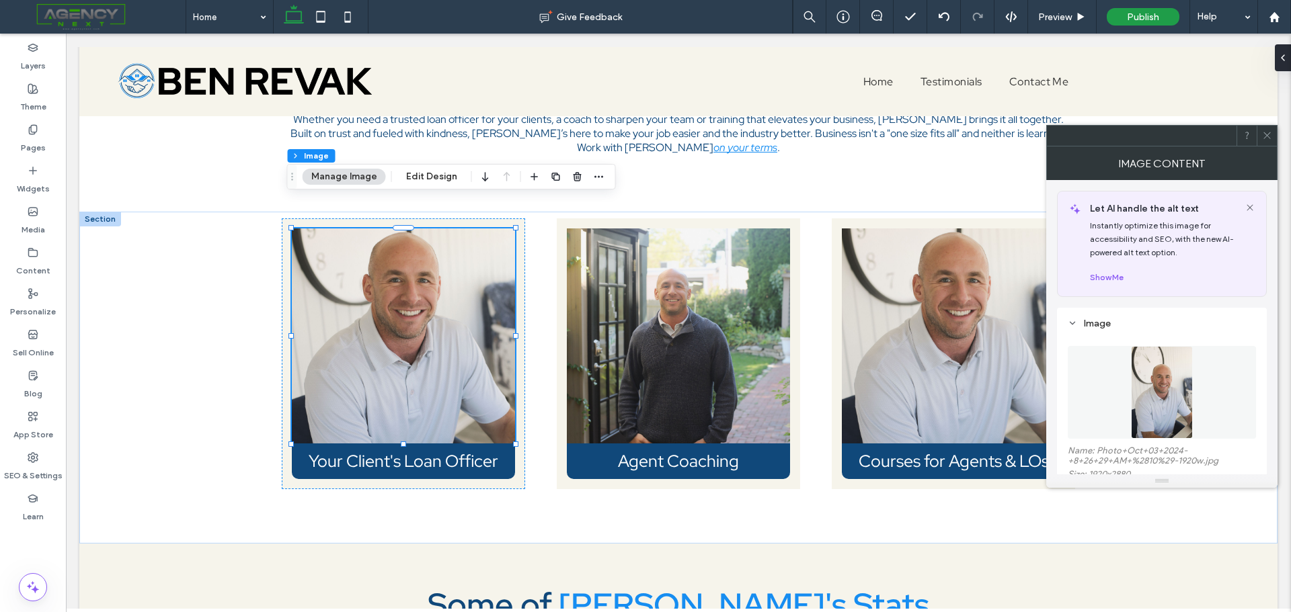
click at [1168, 395] on img at bounding box center [1162, 392] width 63 height 93
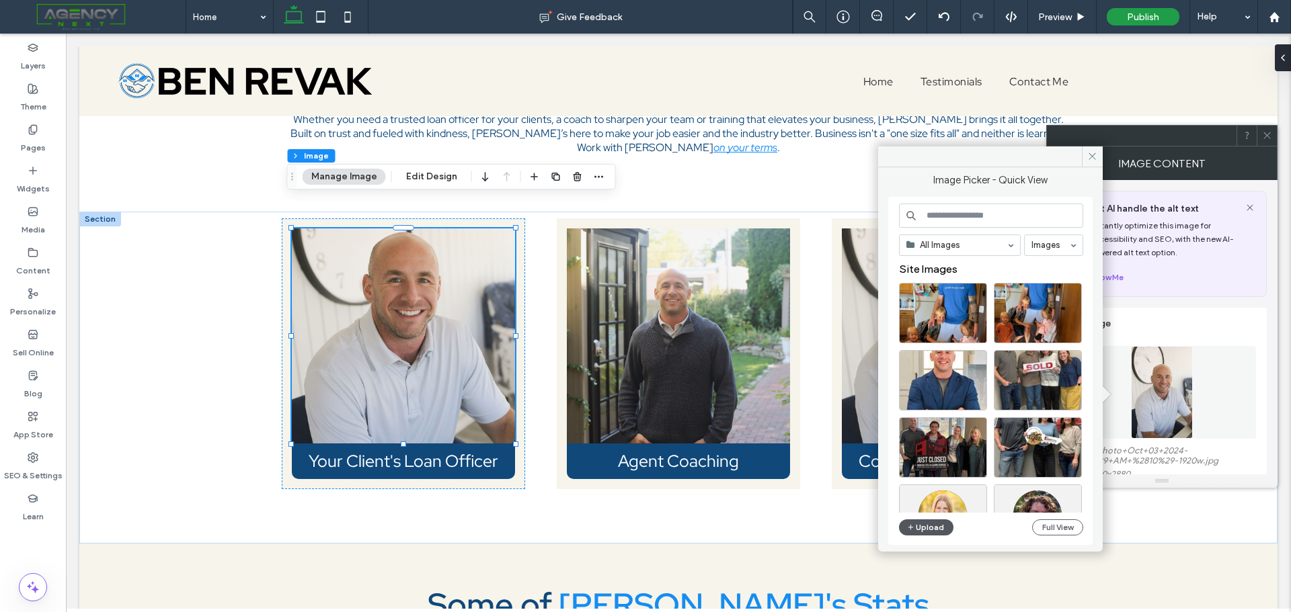
click at [936, 530] on button "Upload" at bounding box center [926, 528] width 55 height 16
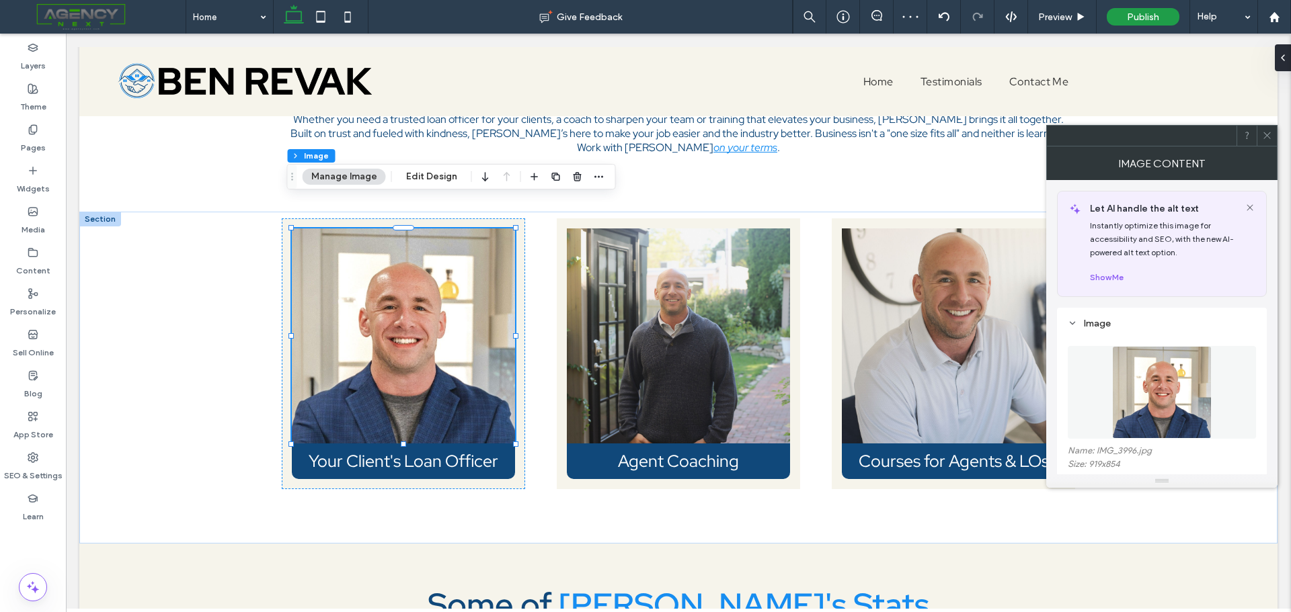
click at [1264, 136] on icon at bounding box center [1267, 135] width 10 height 10
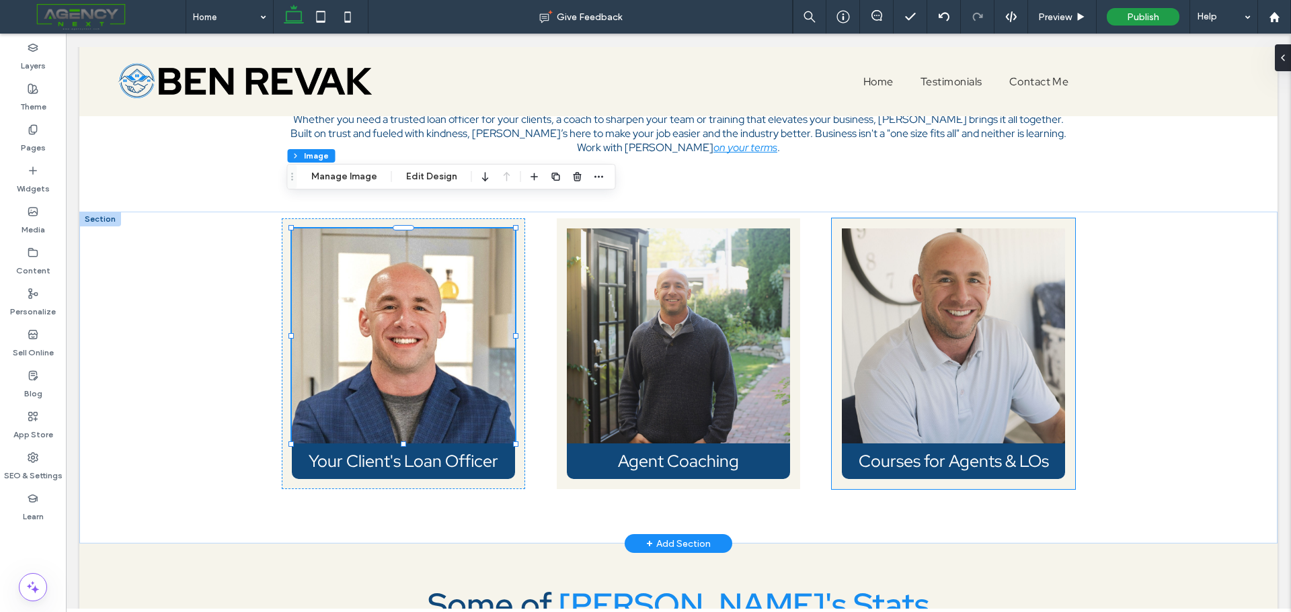
click at [1000, 275] on img at bounding box center [953, 336] width 223 height 215
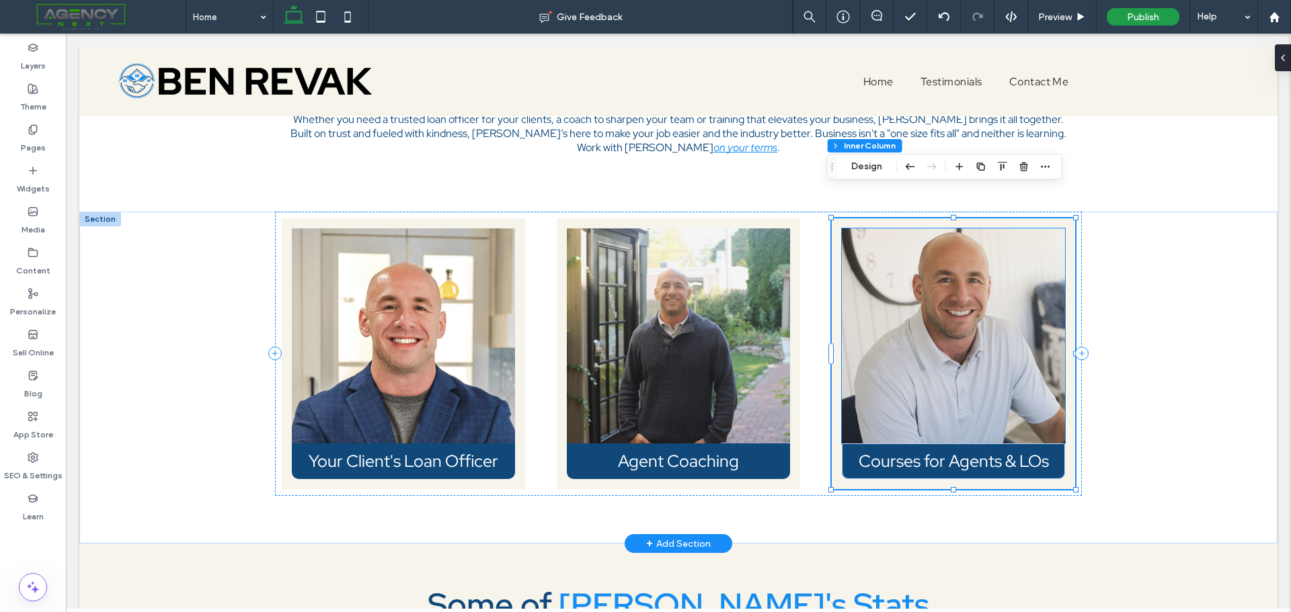
click at [889, 259] on img at bounding box center [953, 336] width 223 height 215
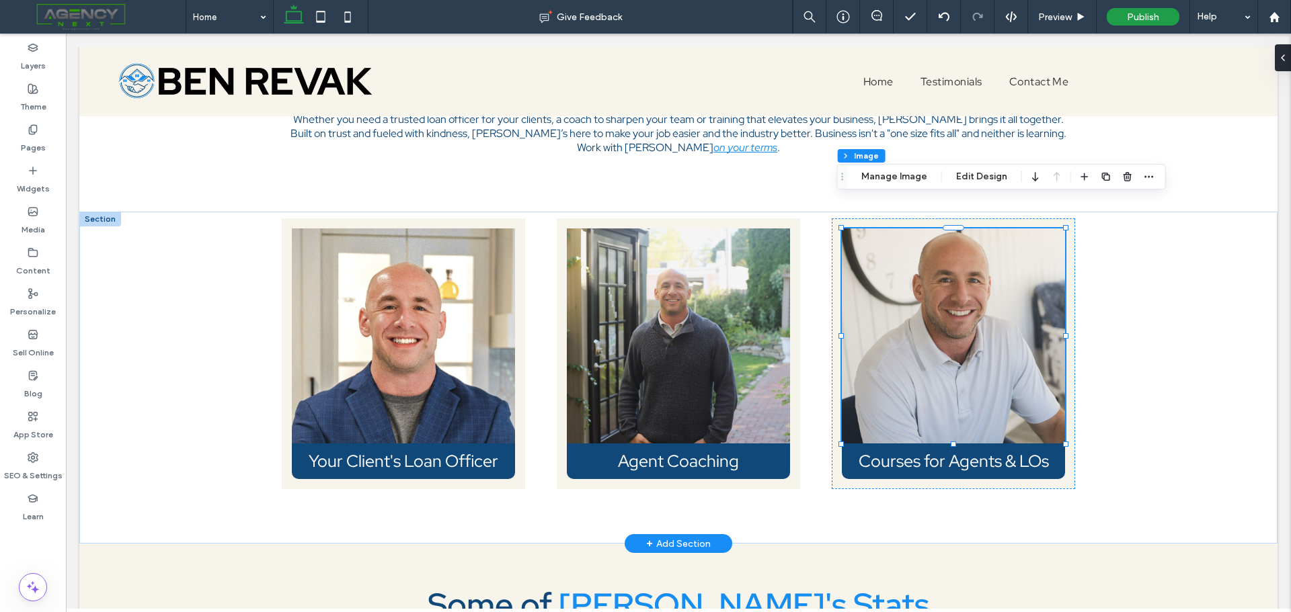
click at [889, 259] on div at bounding box center [953, 336] width 223 height 215
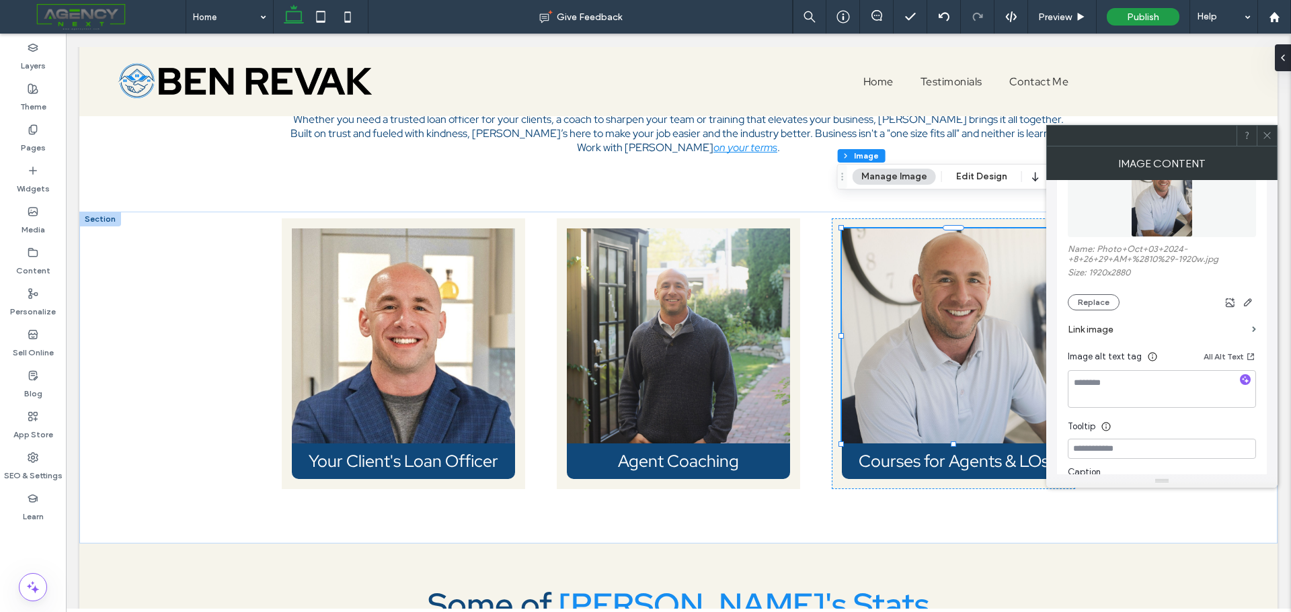
scroll to position [67, 0]
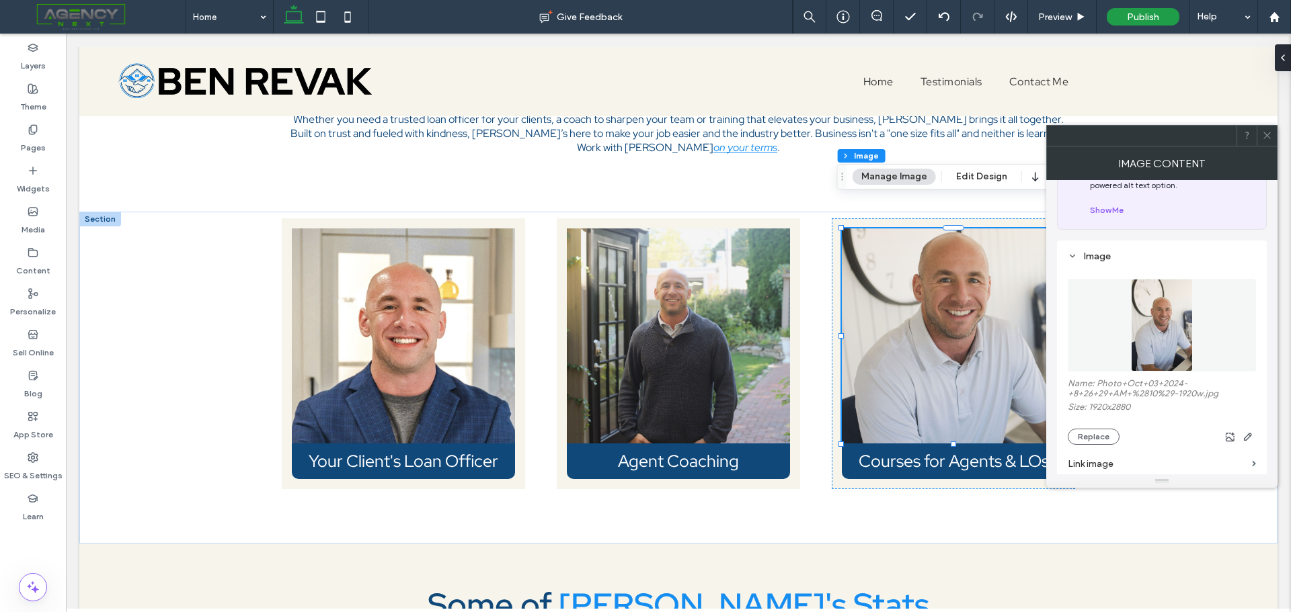
click at [1268, 143] on span at bounding box center [1267, 136] width 10 height 20
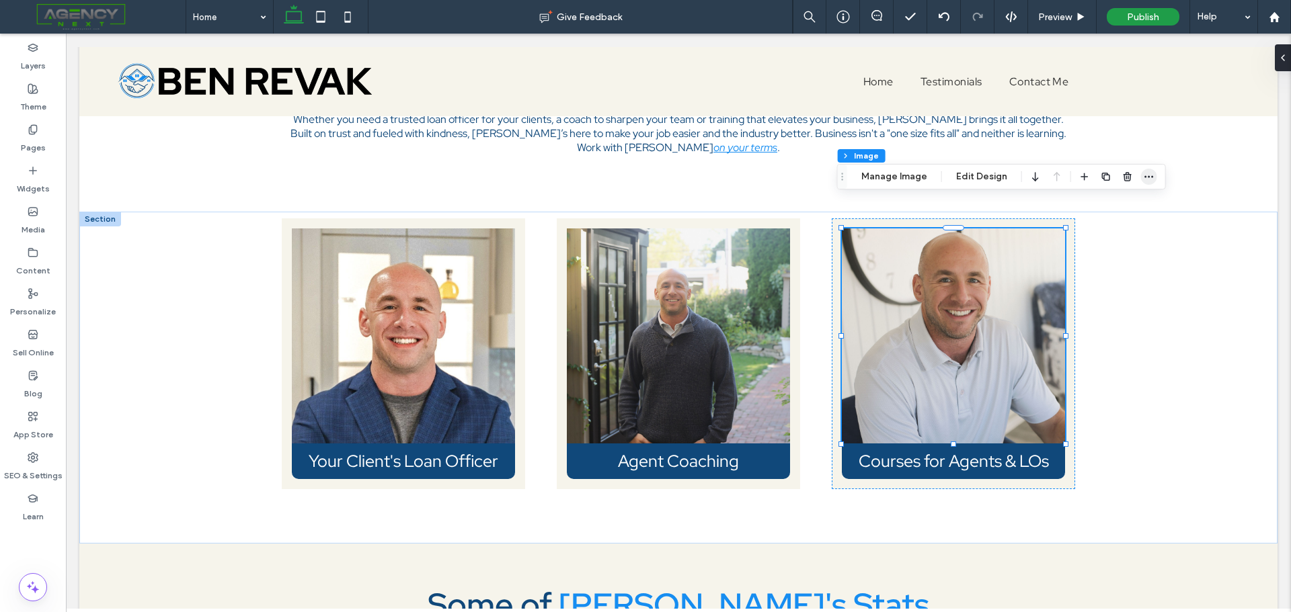
click at [1146, 175] on icon "button" at bounding box center [1148, 176] width 11 height 11
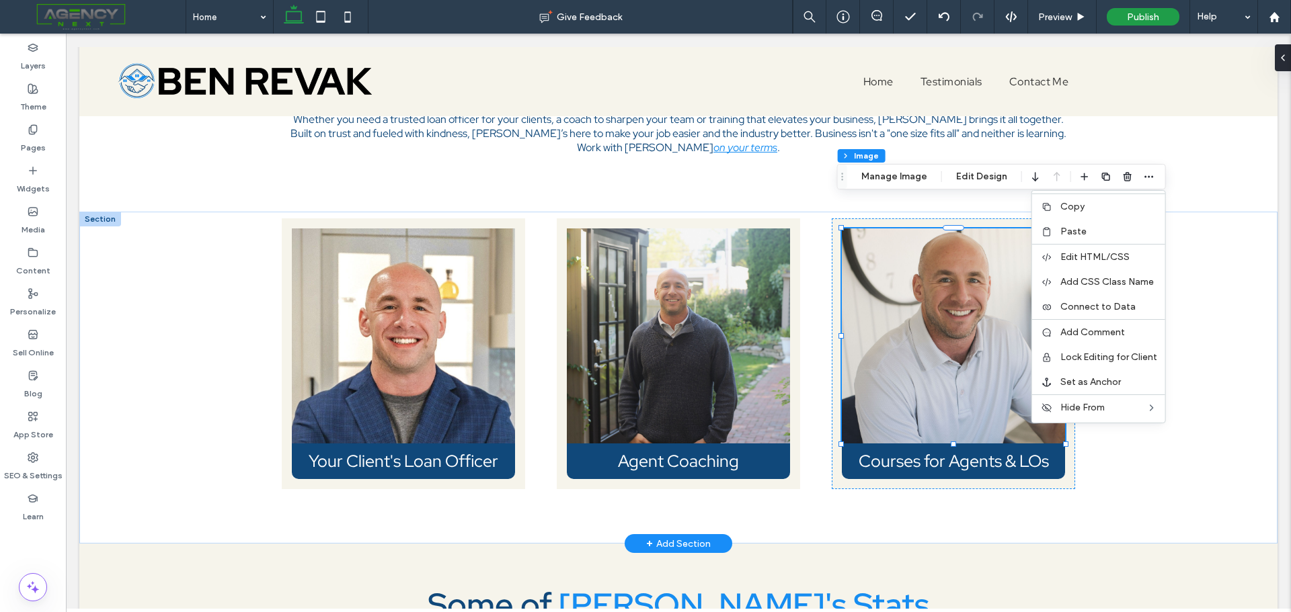
click at [980, 290] on img at bounding box center [953, 336] width 223 height 215
click at [982, 172] on button "Edit Design" at bounding box center [981, 177] width 69 height 16
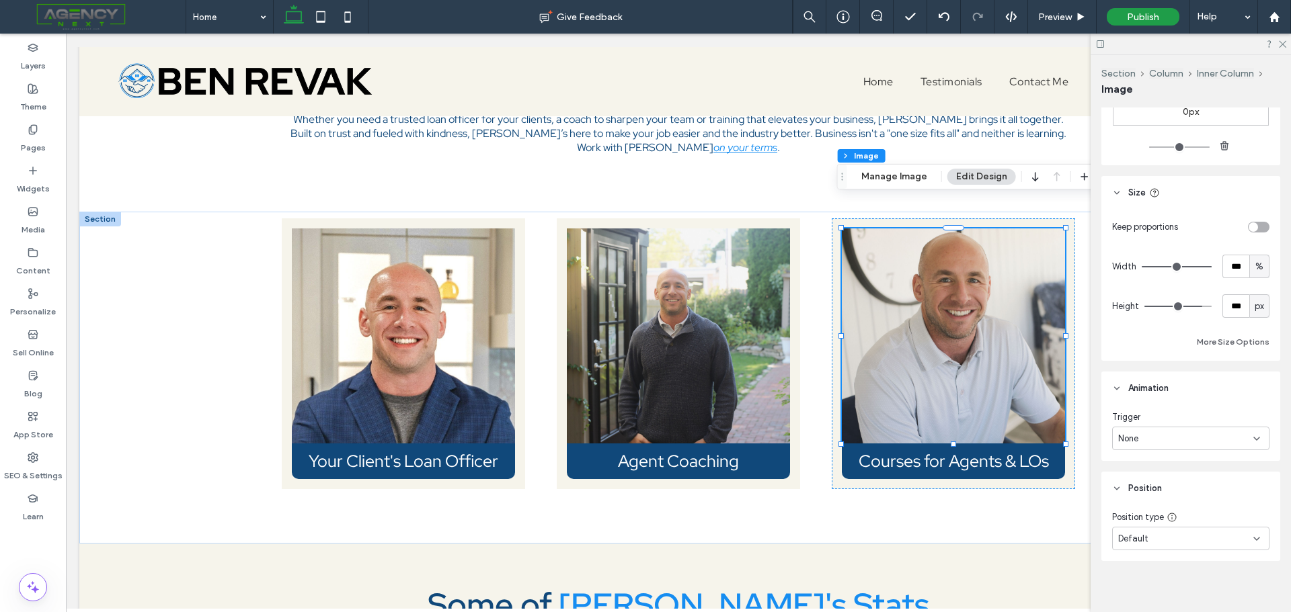
scroll to position [1016, 0]
click at [1162, 532] on div "Default" at bounding box center [1185, 530] width 135 height 13
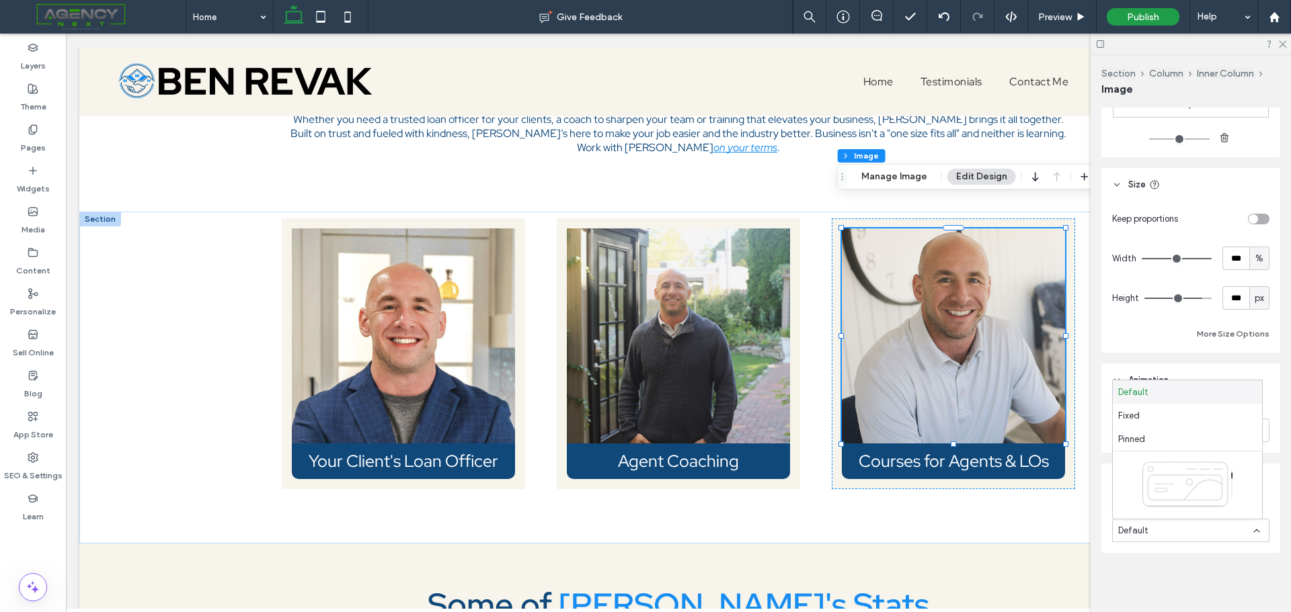
click at [1162, 532] on div "Default" at bounding box center [1185, 530] width 135 height 13
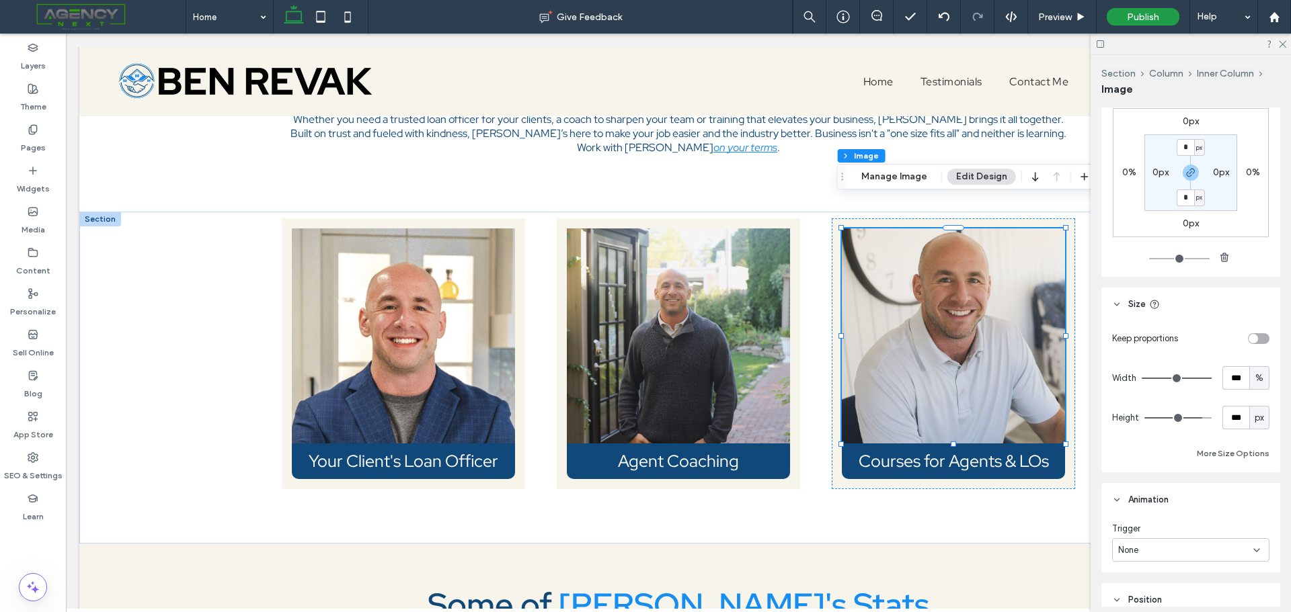
scroll to position [680, 0]
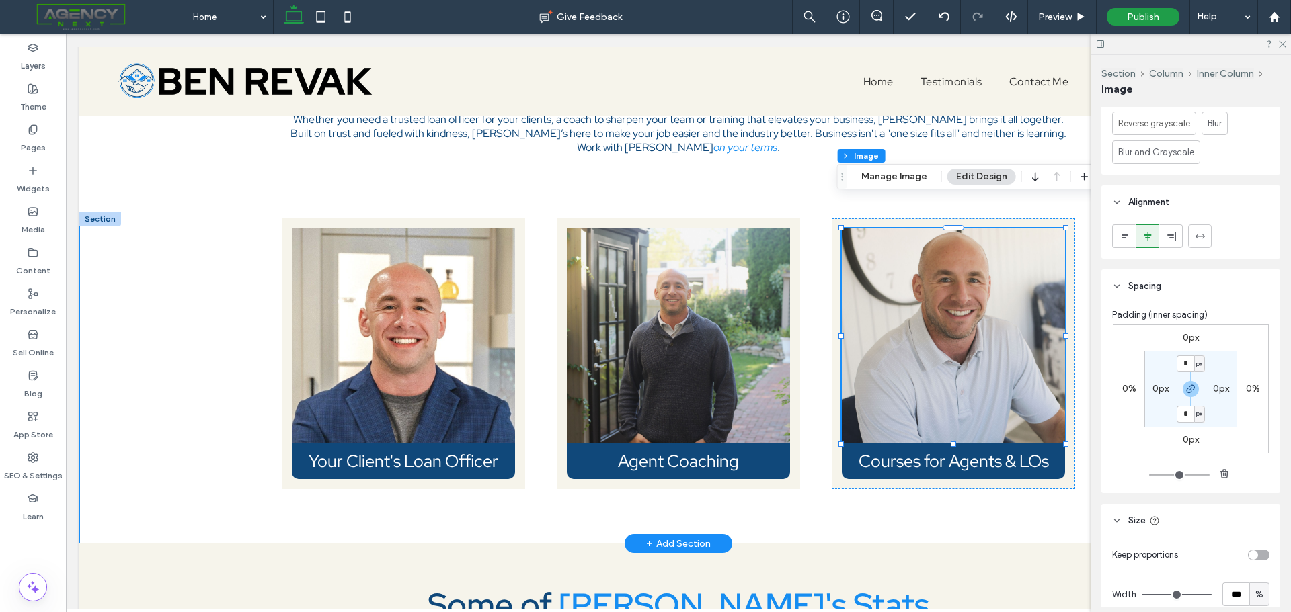
click at [833, 503] on div "Your Client's Loan Officer Agent Coaching Courses for Agents & LOs" at bounding box center [678, 378] width 807 height 332
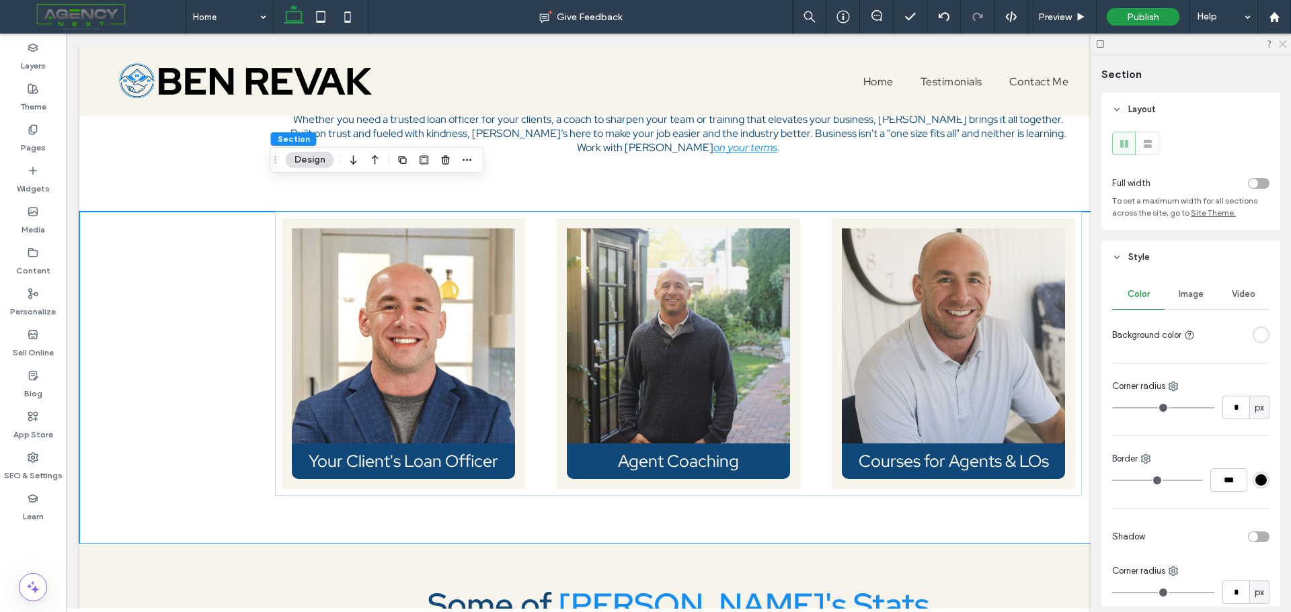
click at [1283, 39] on icon at bounding box center [1281, 43] width 9 height 9
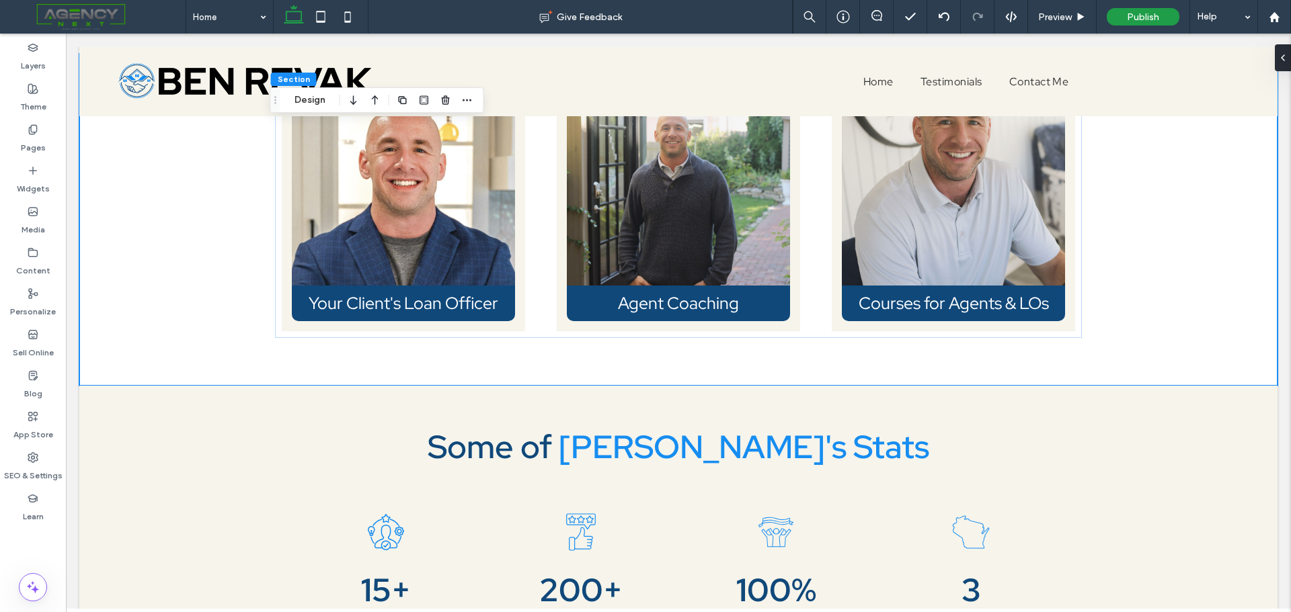
scroll to position [2641, 0]
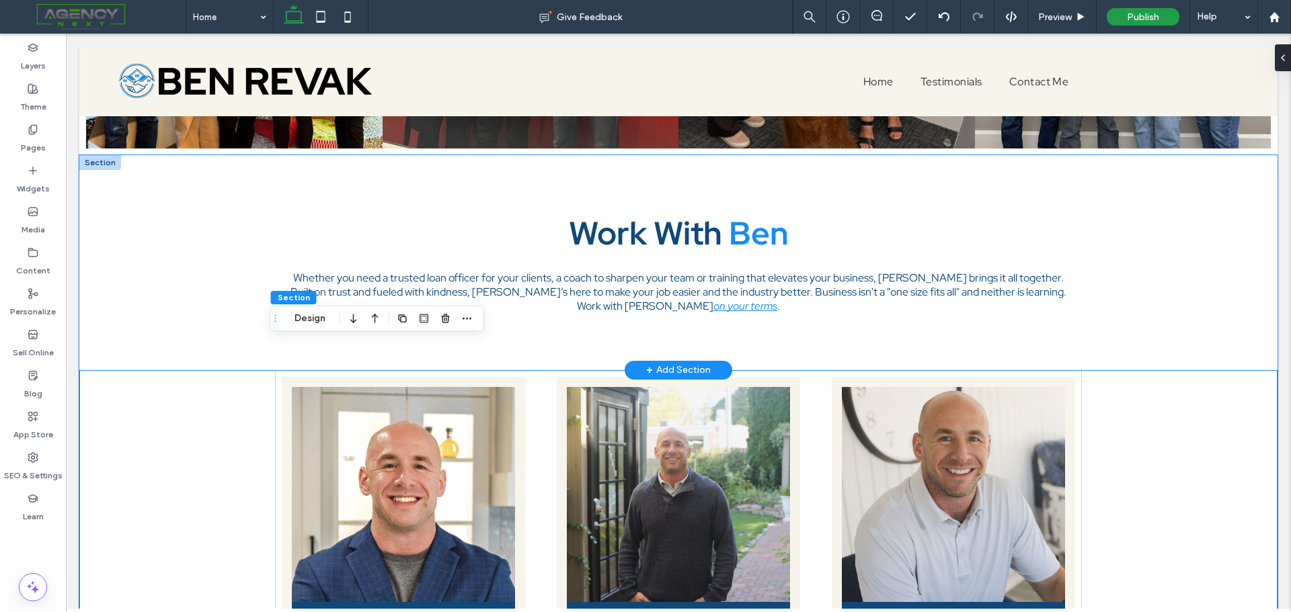
click at [1193, 167] on div "Work With [PERSON_NAME] Whether you need a trusted loan officer for your client…" at bounding box center [678, 262] width 1198 height 215
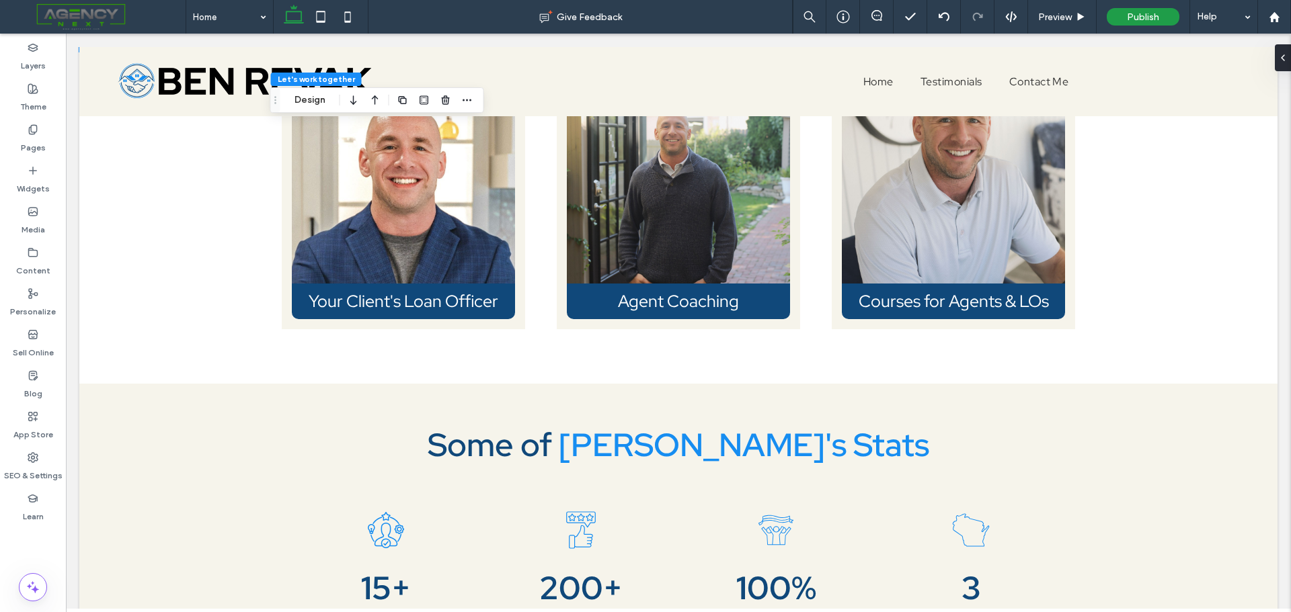
scroll to position [2757, 0]
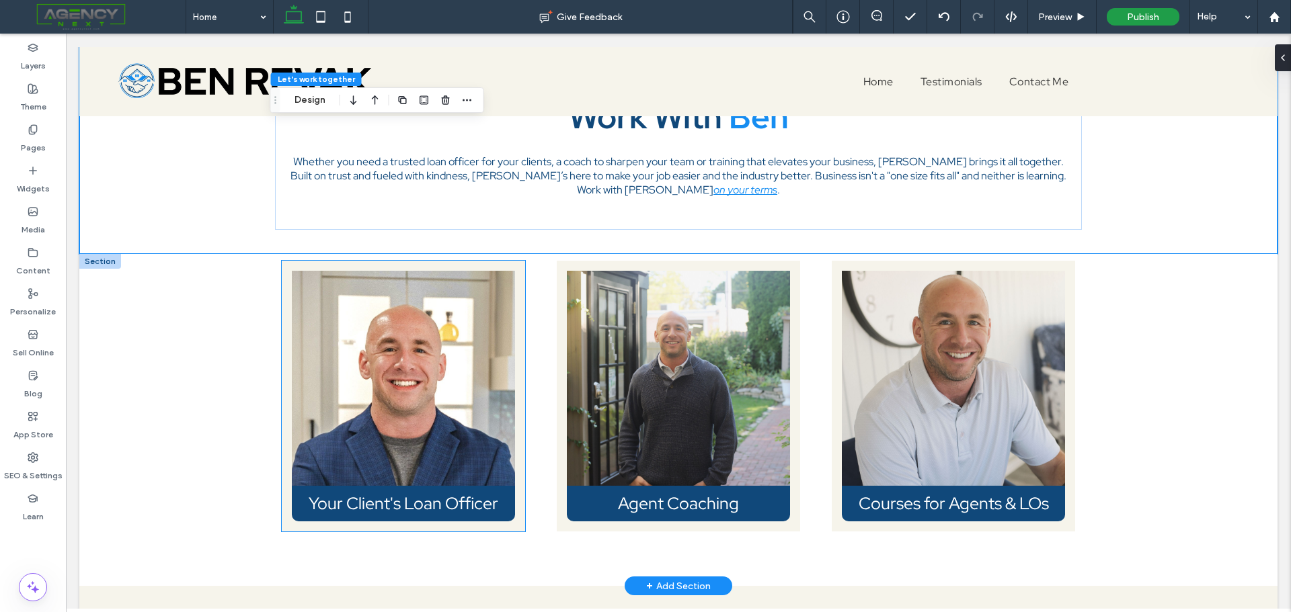
click at [368, 330] on img at bounding box center [403, 378] width 223 height 215
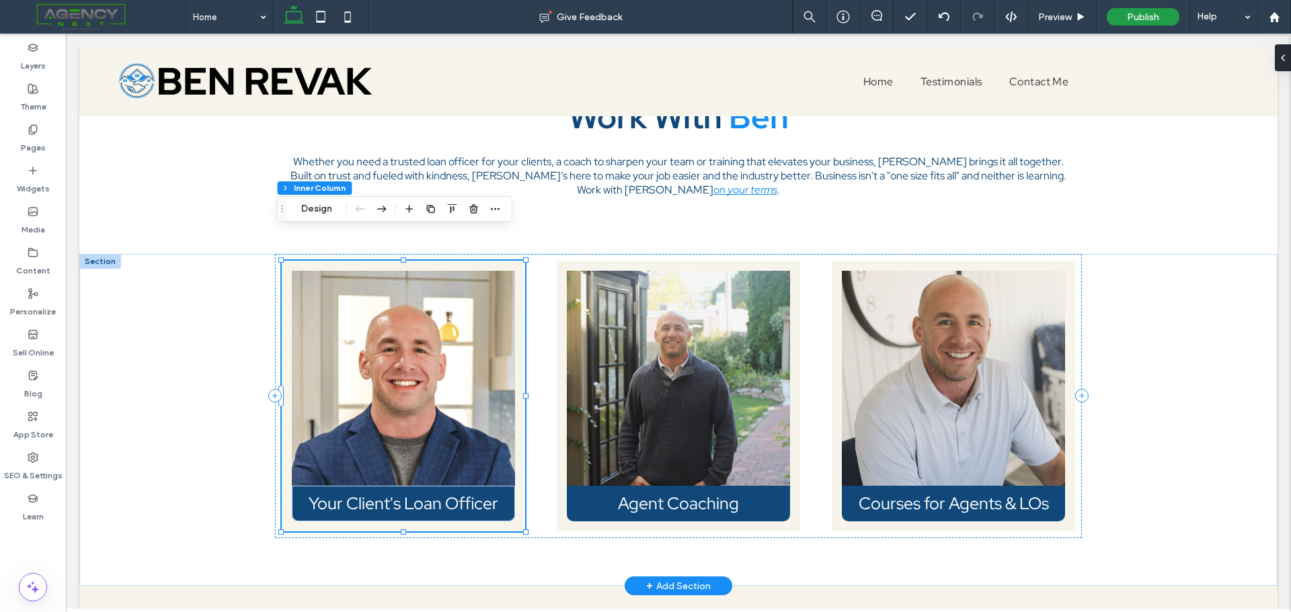
click at [375, 325] on img at bounding box center [403, 378] width 223 height 215
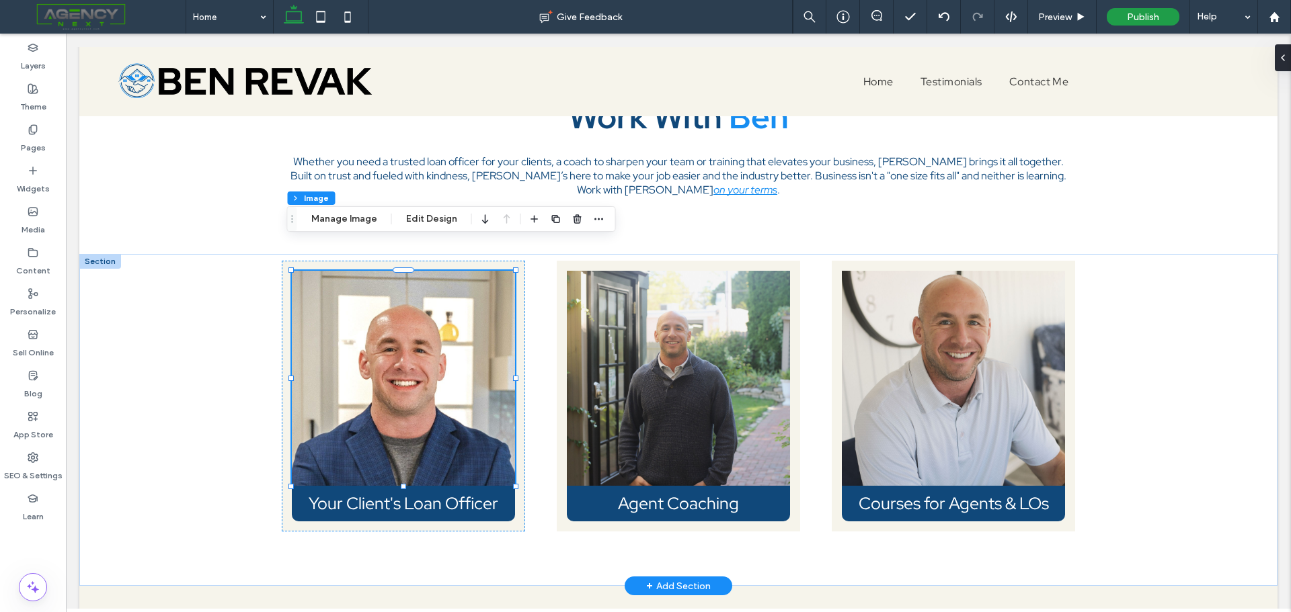
click at [361, 367] on img at bounding box center [403, 378] width 223 height 215
click at [441, 221] on button "Edit Design" at bounding box center [431, 219] width 69 height 16
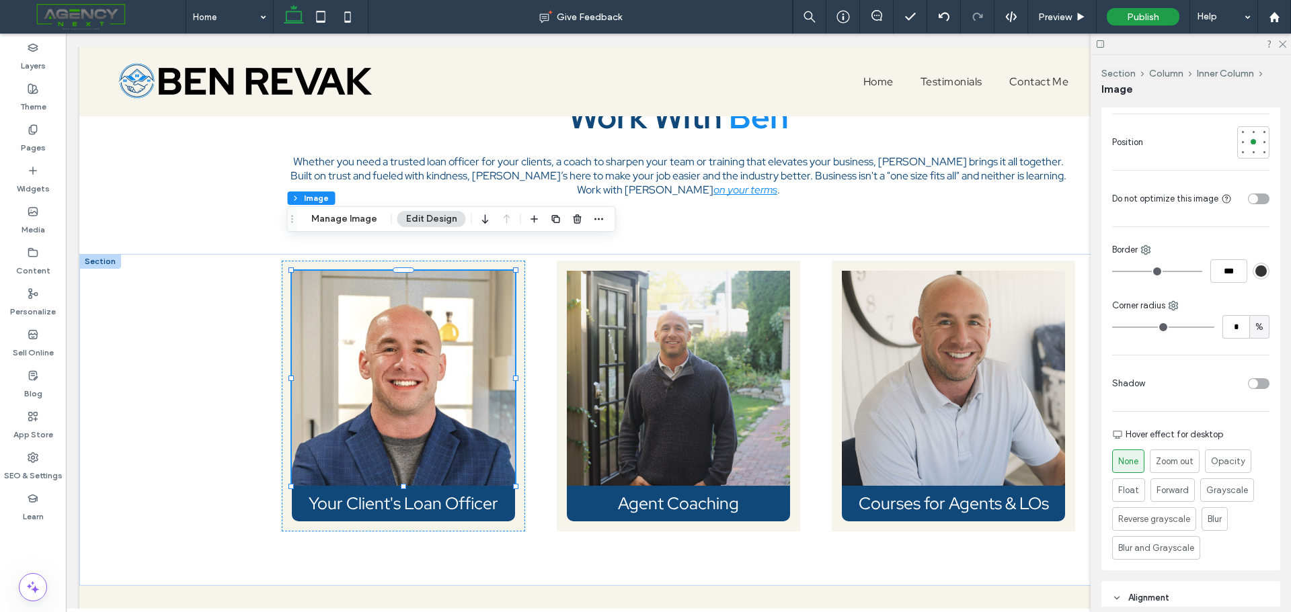
scroll to position [336, 0]
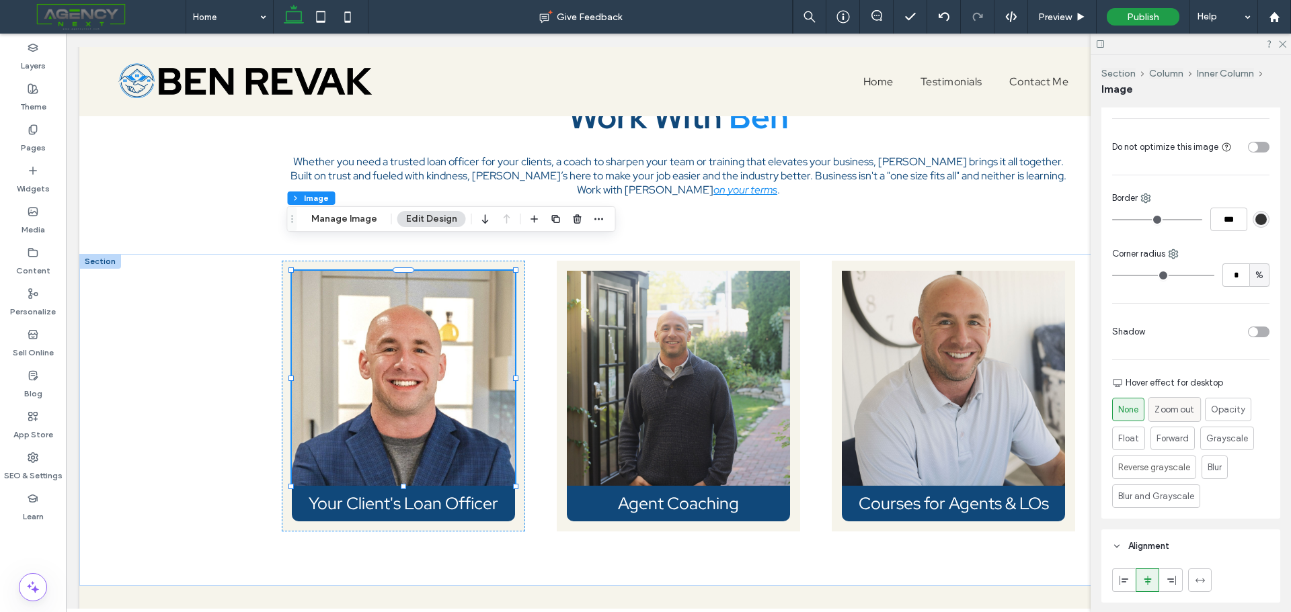
click at [1184, 409] on span "Zoom out" at bounding box center [1174, 410] width 40 height 14
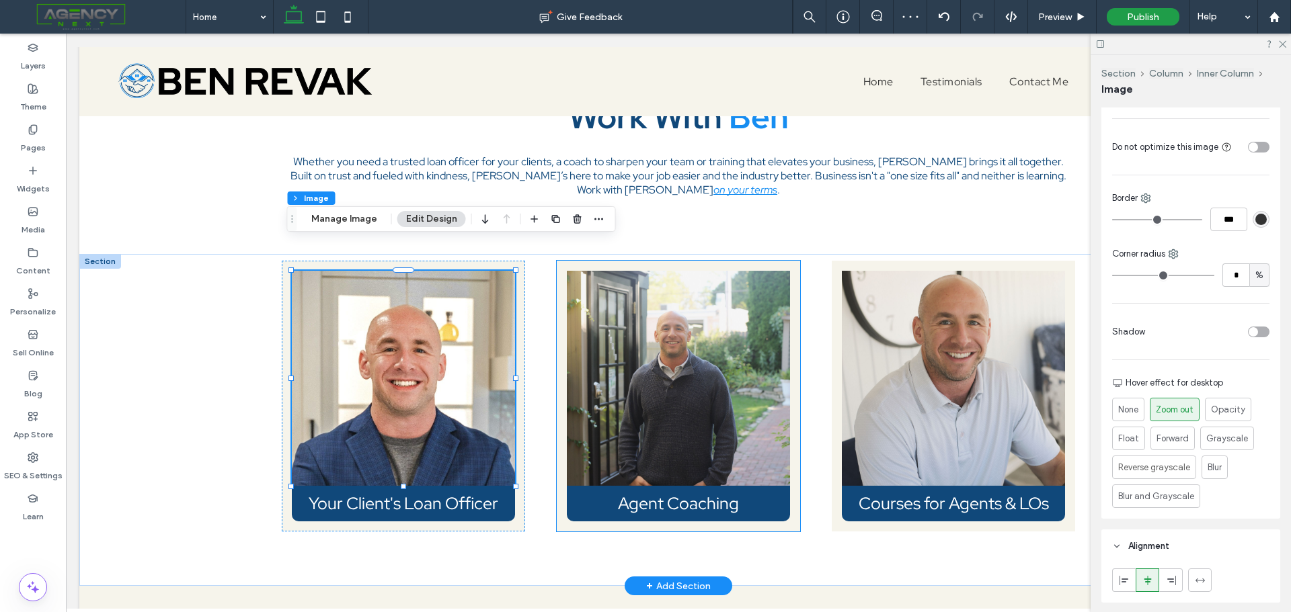
click at [635, 364] on img at bounding box center [678, 378] width 223 height 215
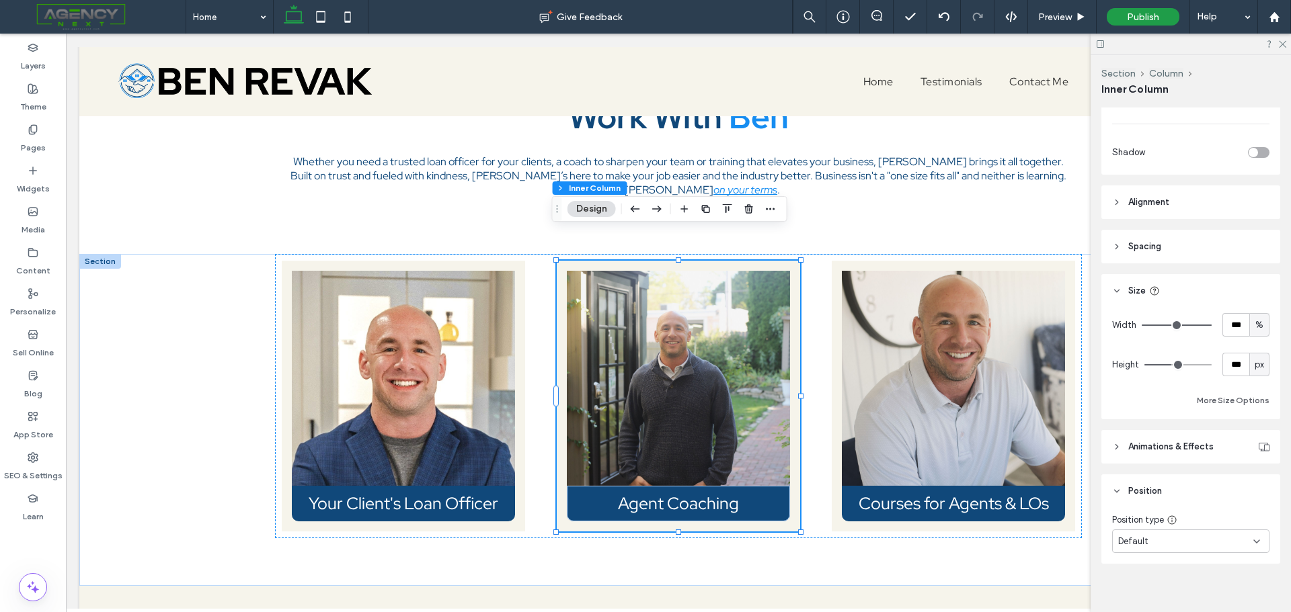
scroll to position [487, 0]
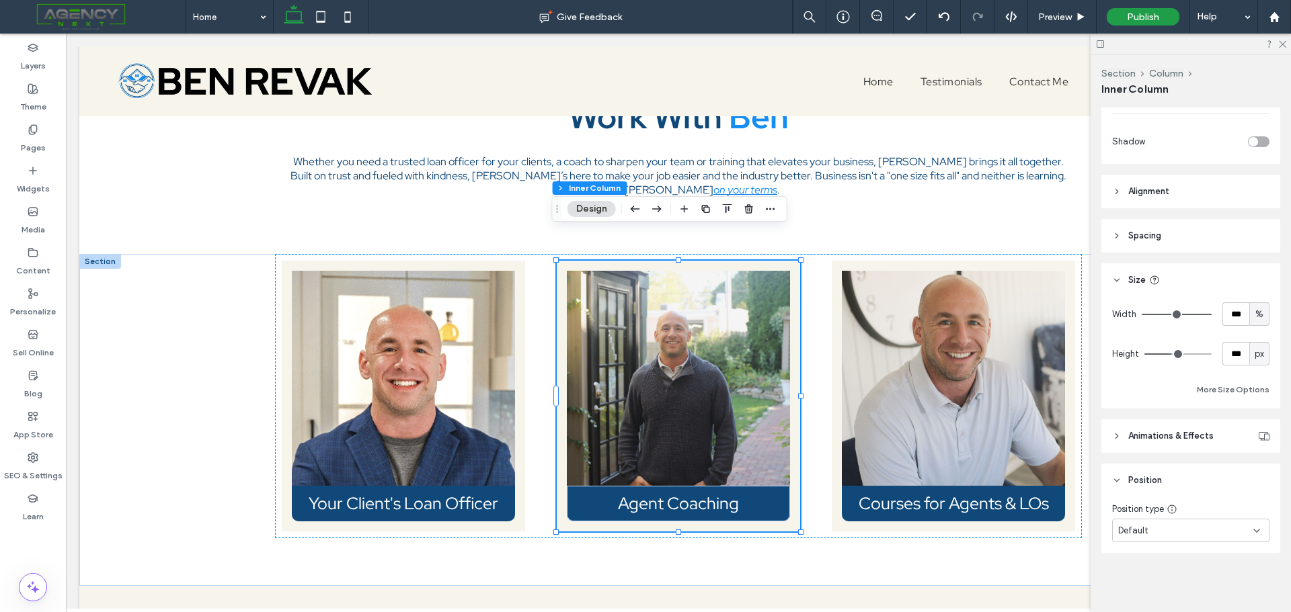
click at [1114, 437] on icon at bounding box center [1116, 436] width 9 height 9
click at [1184, 476] on div "None" at bounding box center [1190, 487] width 157 height 24
click at [1146, 418] on div "Layout Content alignment Horizontal Vertical Stacking direction Style Color Ima…" at bounding box center [1195, 357] width 188 height 499
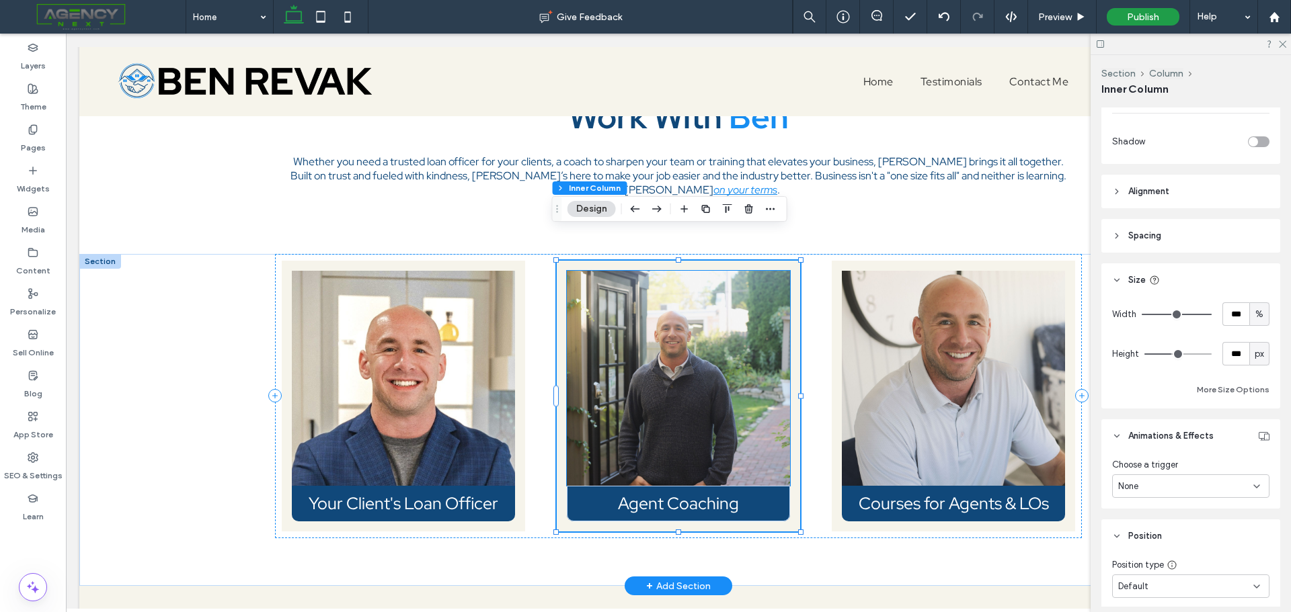
click at [685, 300] on img at bounding box center [678, 378] width 223 height 215
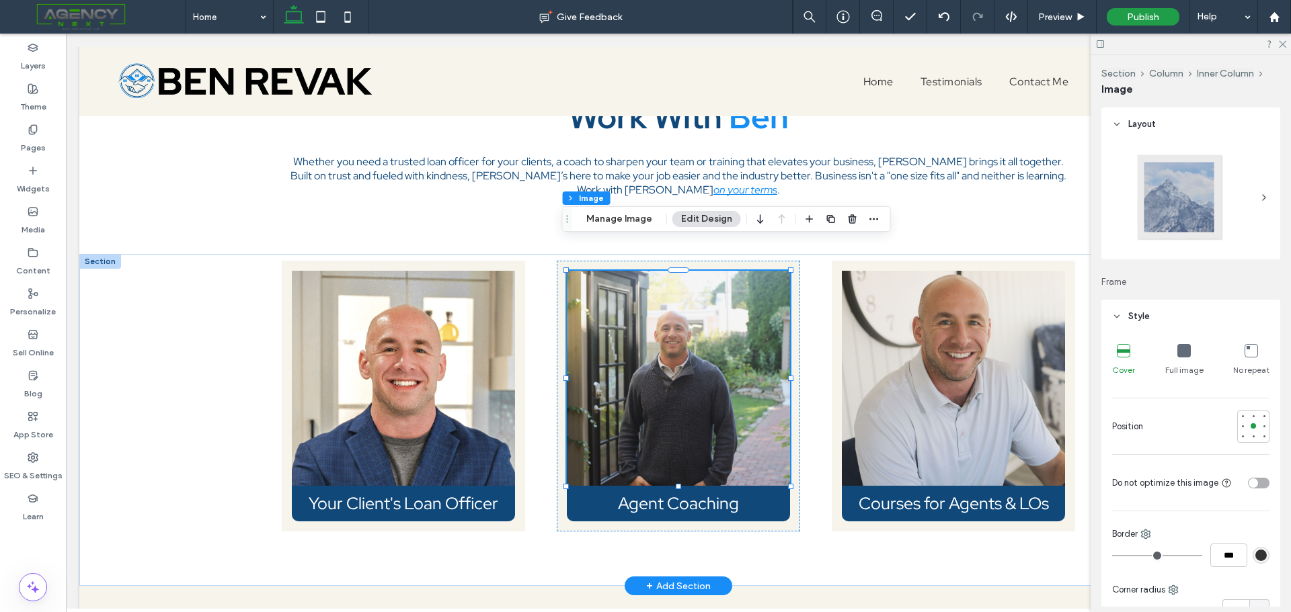
click at [685, 300] on img at bounding box center [678, 378] width 223 height 215
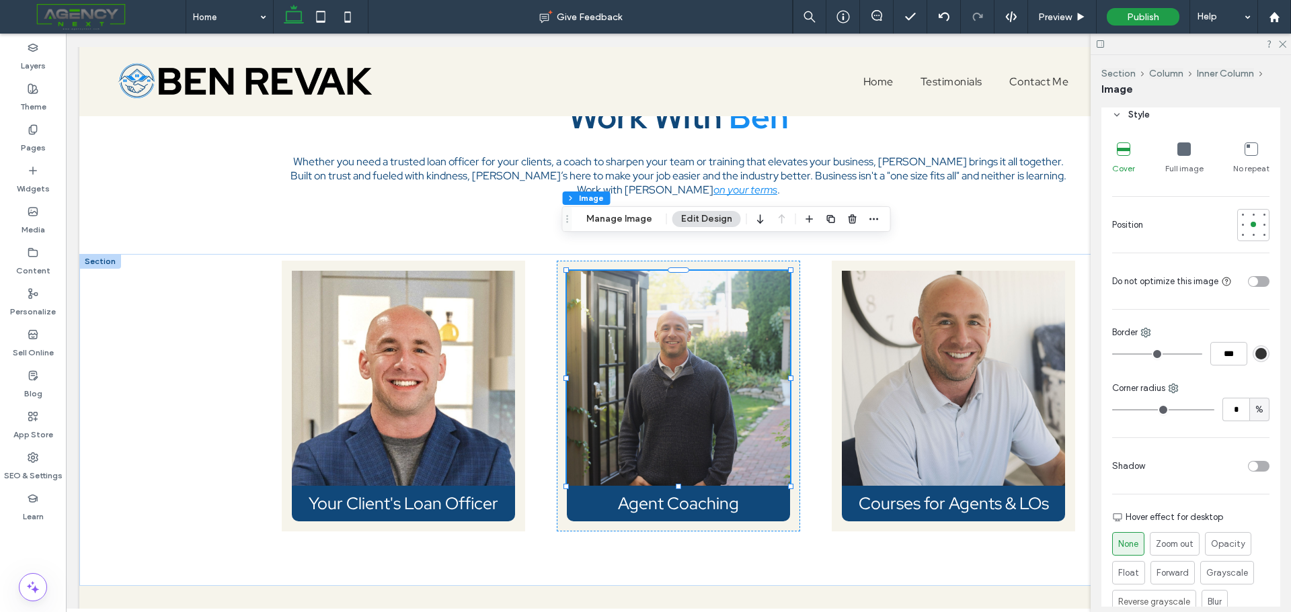
scroll to position [269, 0]
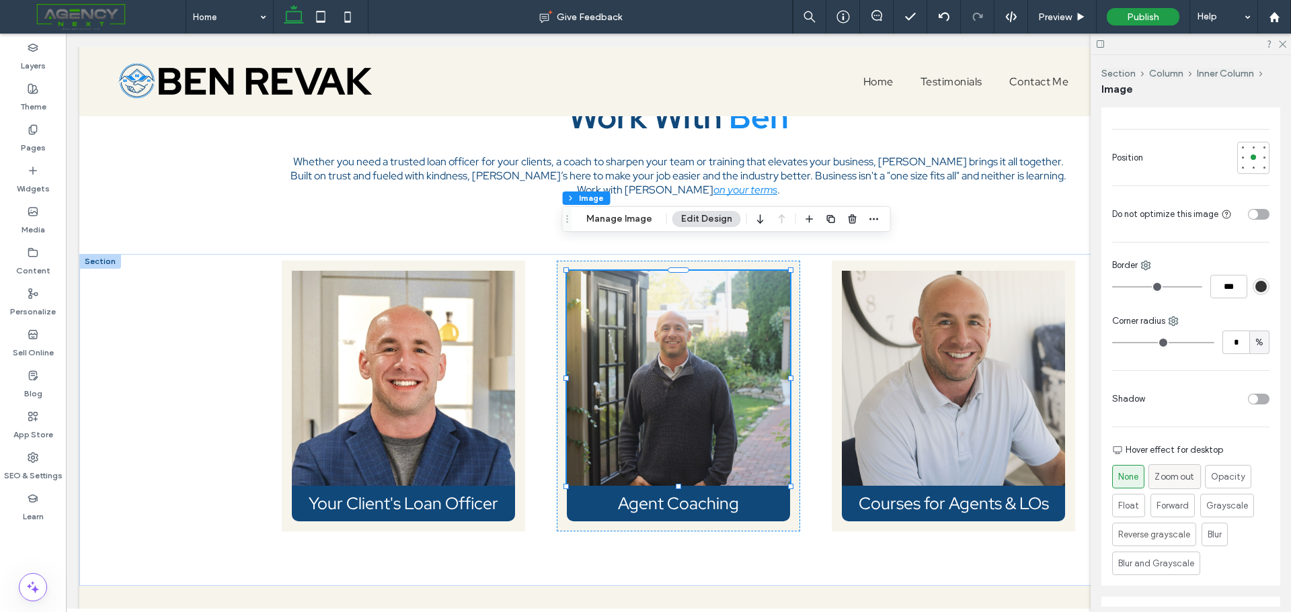
click at [1178, 466] on div "Zoom out" at bounding box center [1174, 477] width 40 height 24
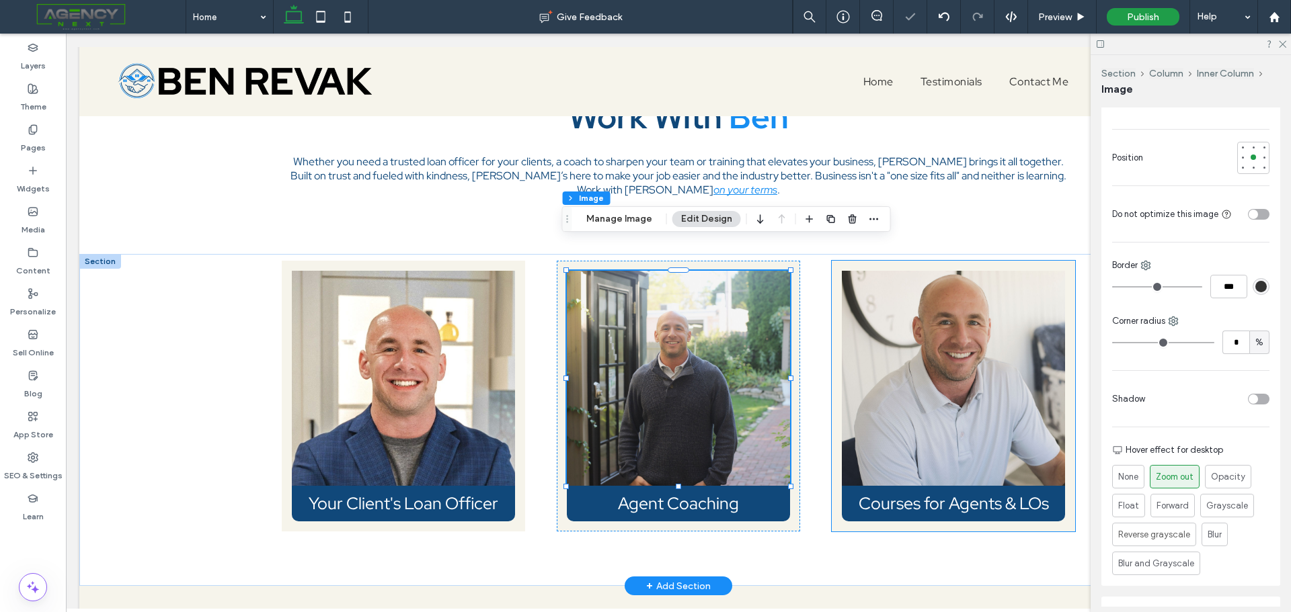
click at [969, 365] on img at bounding box center [953, 378] width 223 height 215
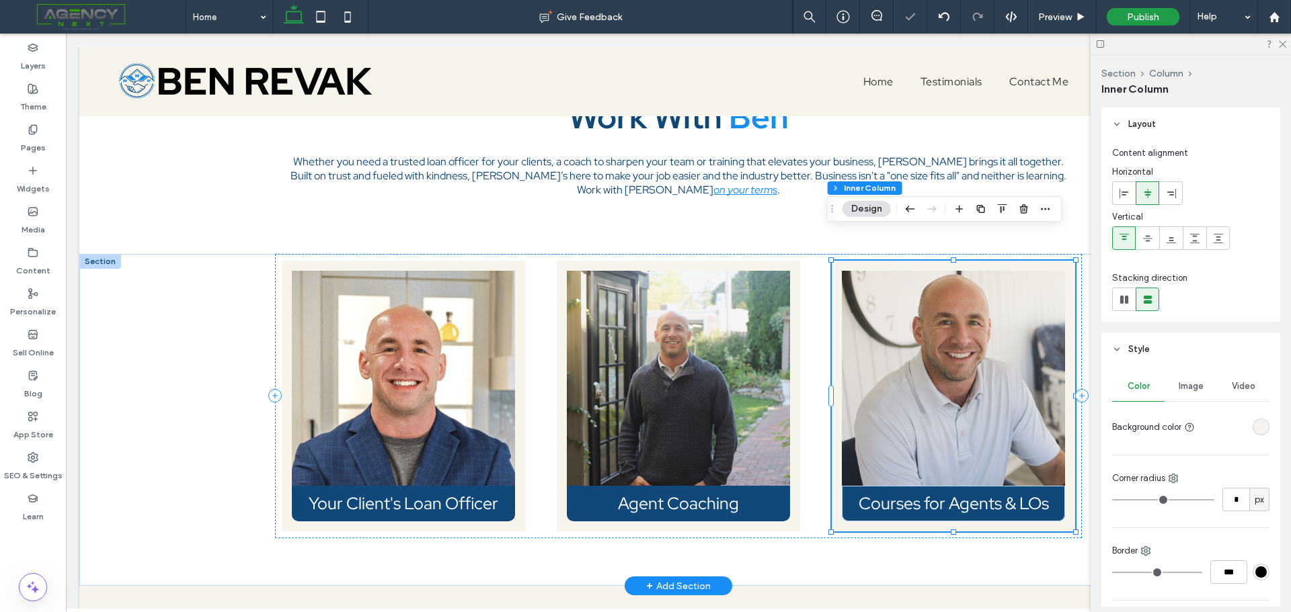
click at [969, 346] on img at bounding box center [953, 378] width 223 height 215
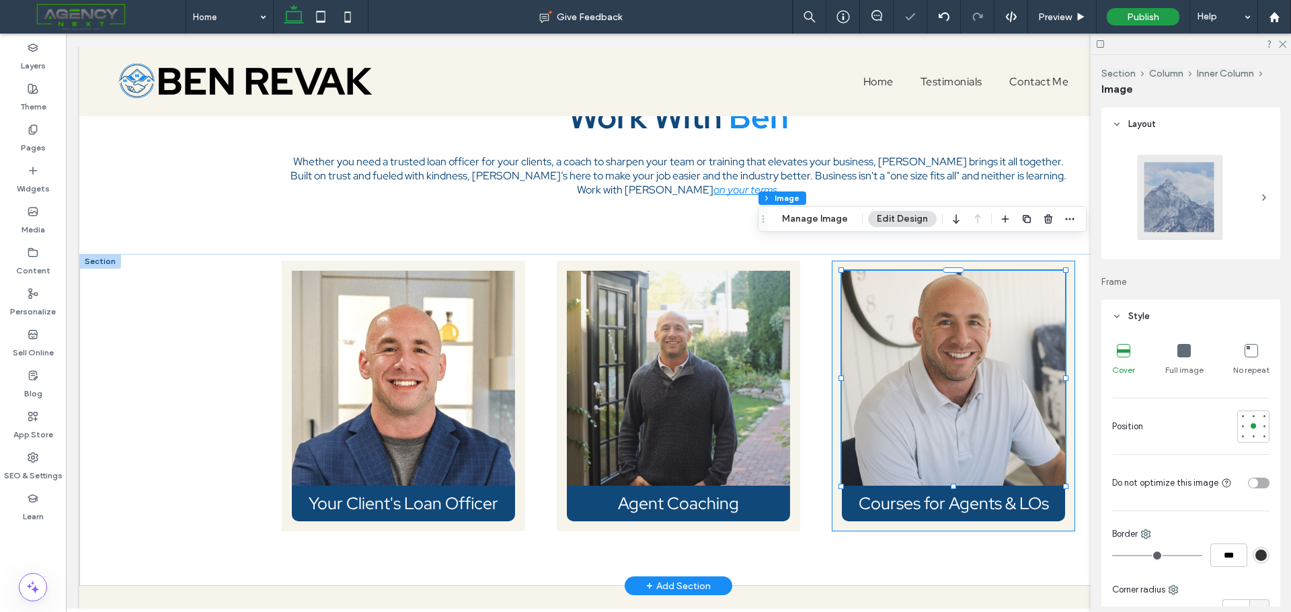
click at [969, 346] on img at bounding box center [953, 378] width 223 height 215
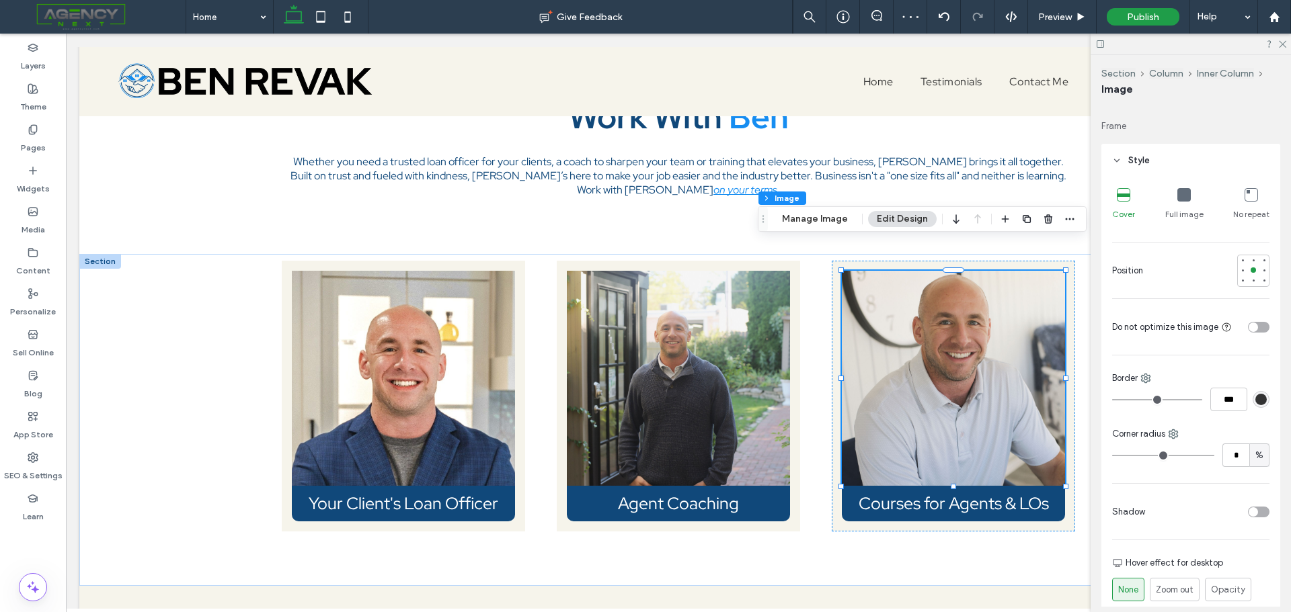
scroll to position [202, 0]
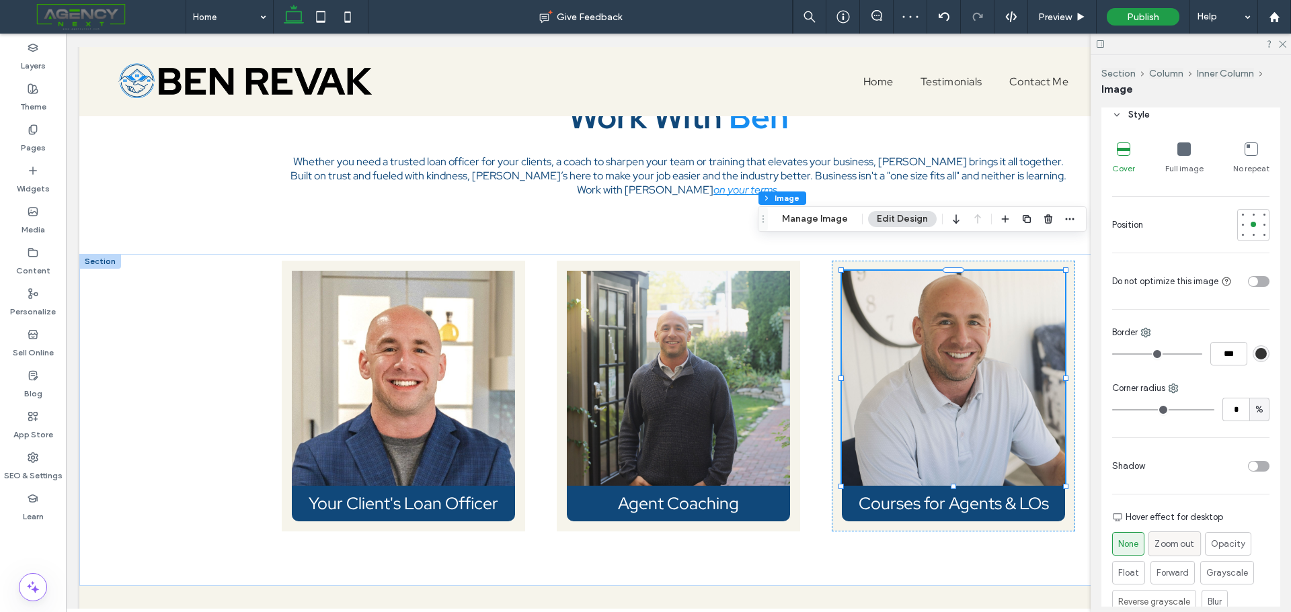
click at [1168, 541] on span "Zoom out" at bounding box center [1174, 544] width 40 height 14
click at [1005, 533] on div "Your Client's Loan Officer Agent Coaching Courses for Agents & LOs" at bounding box center [678, 420] width 807 height 332
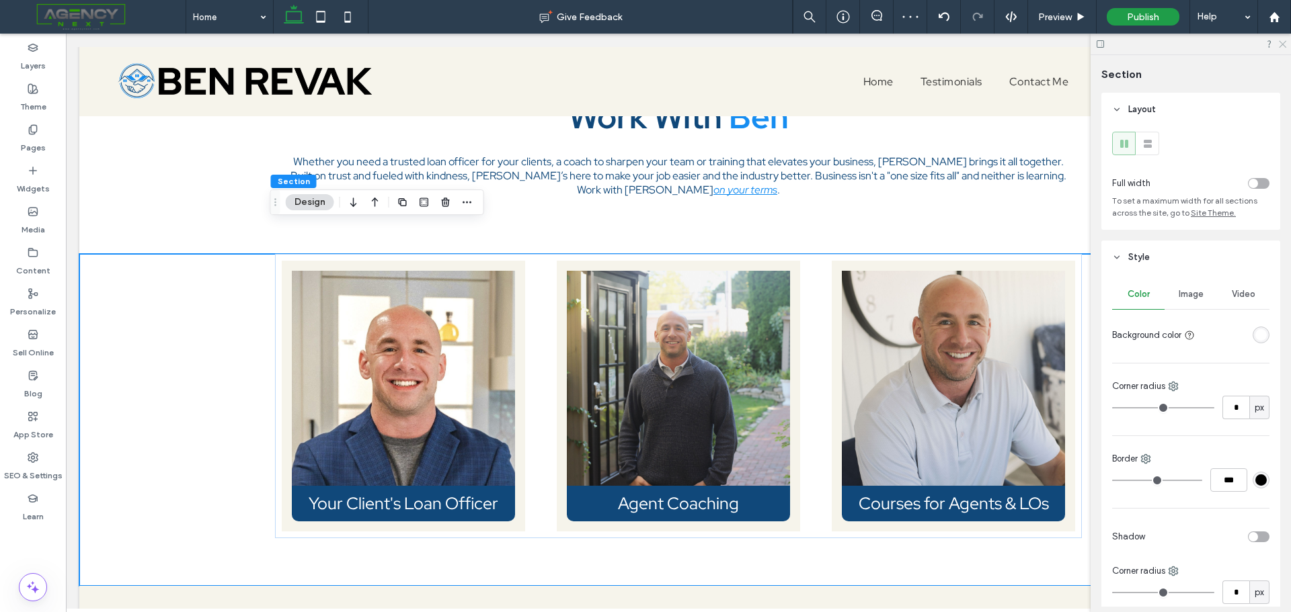
click at [1281, 46] on use at bounding box center [1282, 44] width 7 height 7
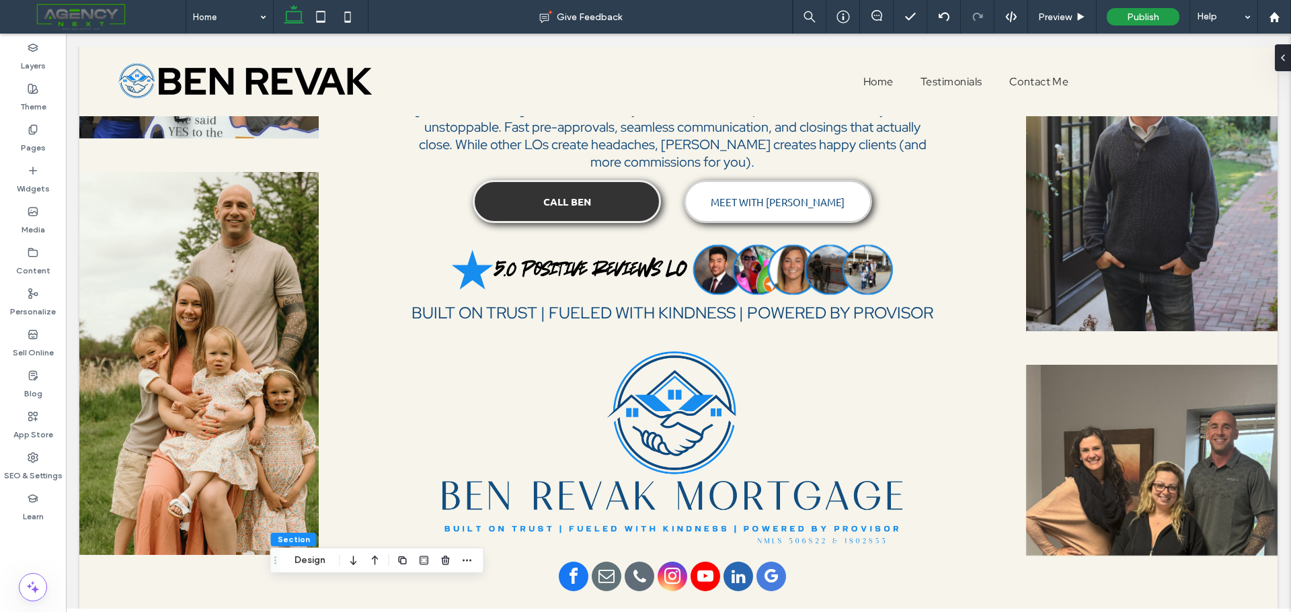
scroll to position [0, 0]
